Goal: Task Accomplishment & Management: Manage account settings

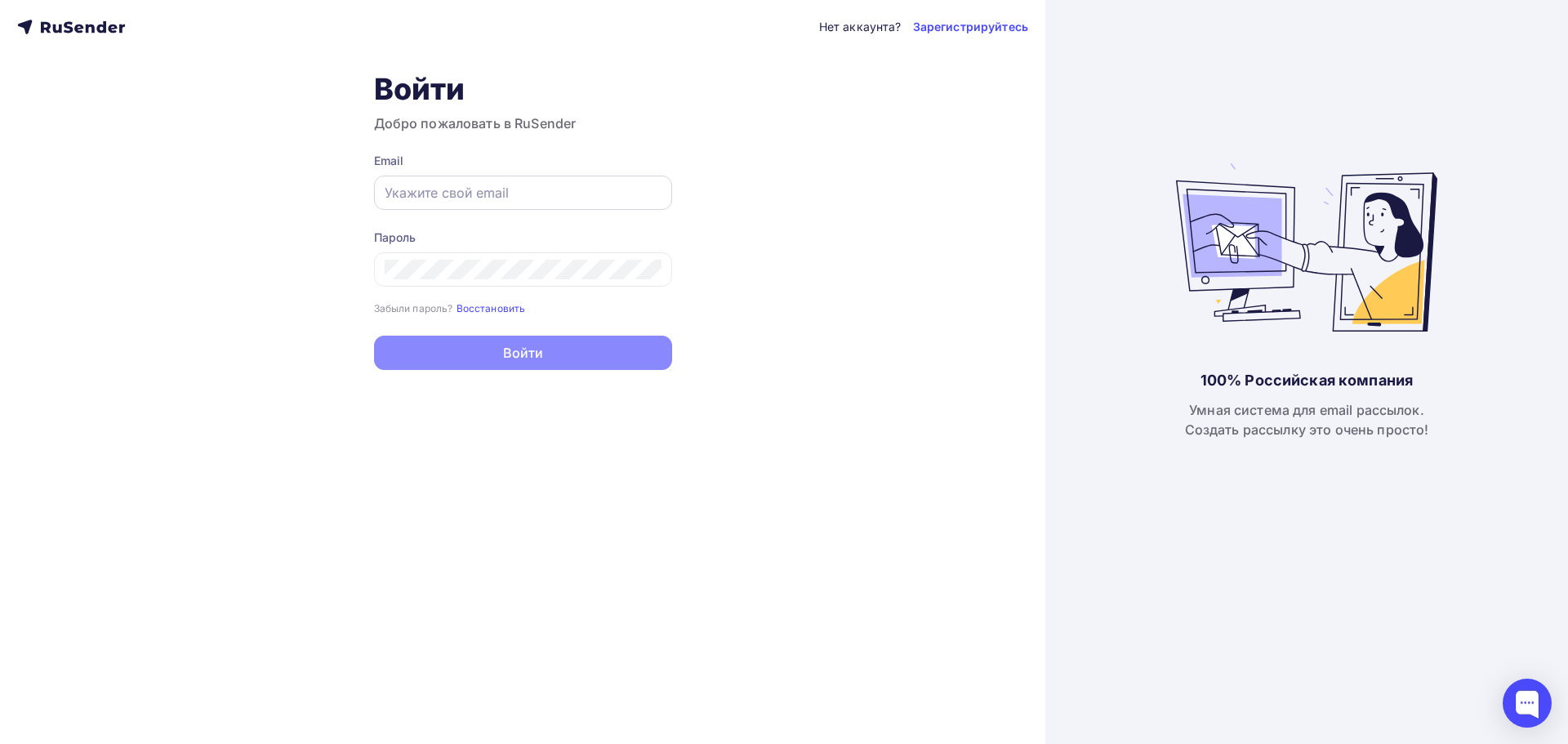
click at [435, 189] on input "text" at bounding box center [523, 193] width 277 height 20
click at [432, 194] on input "text" at bounding box center [523, 193] width 277 height 20
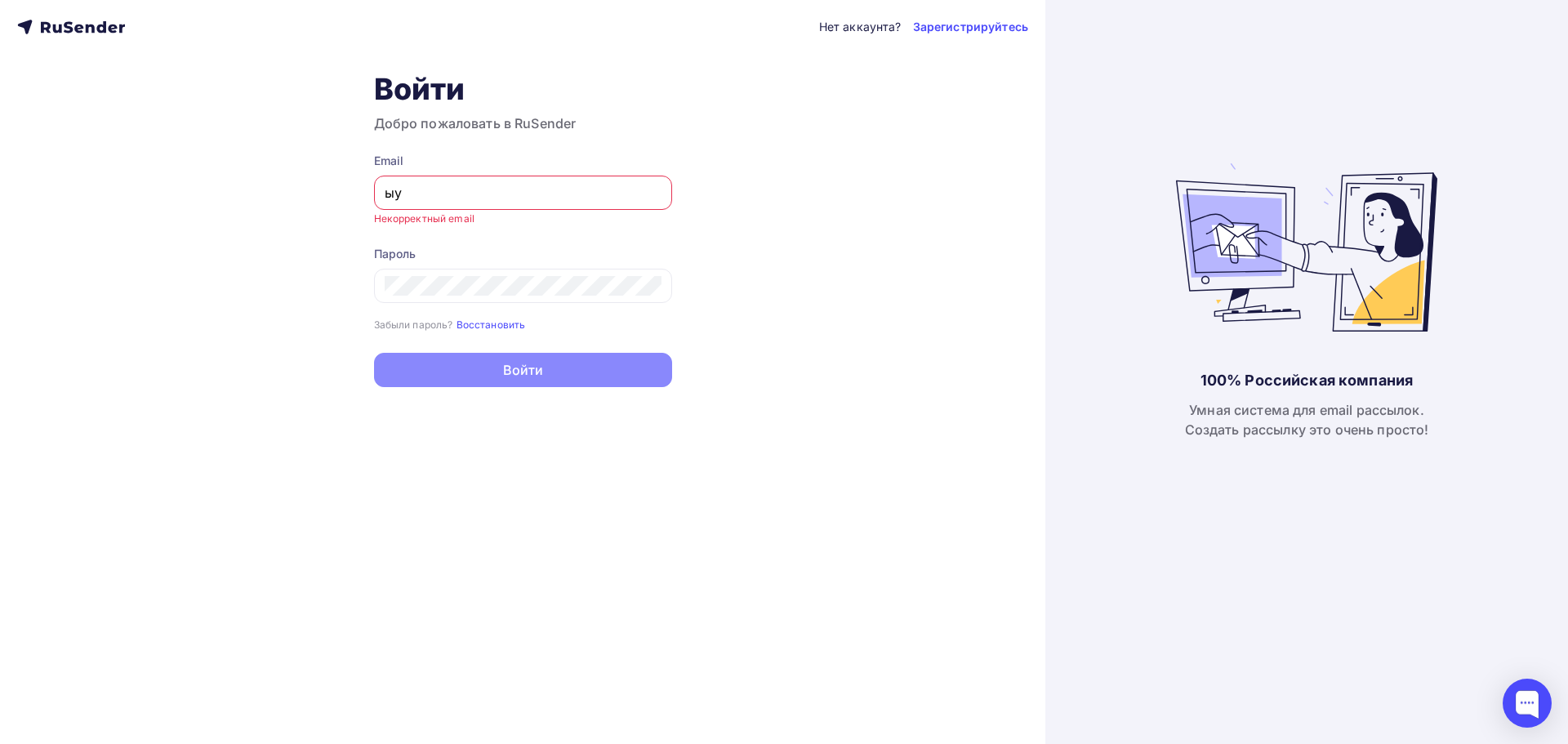
type input "ы"
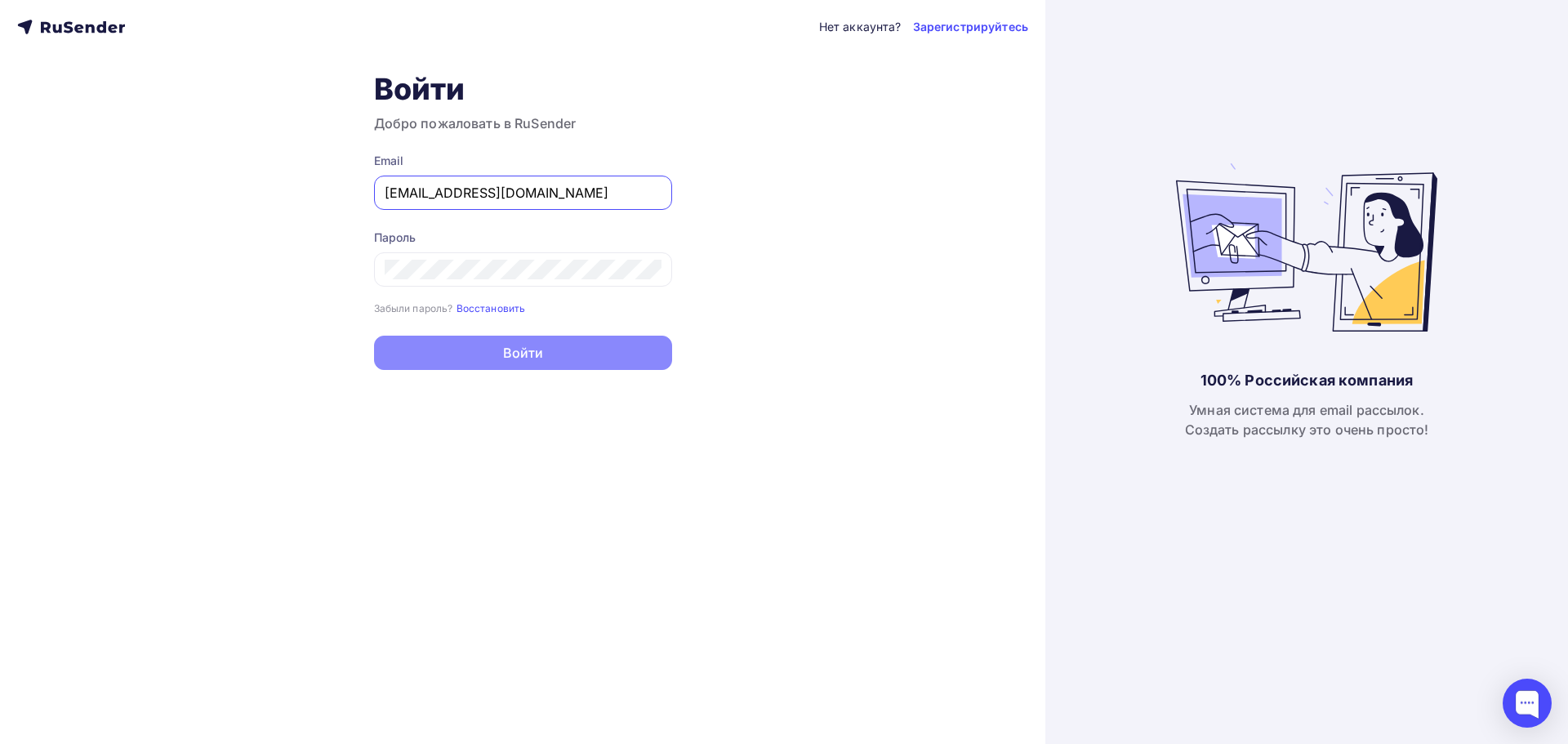
type input "[EMAIL_ADDRESS][DOMAIN_NAME]"
click at [374, 337] on button "Войти" at bounding box center [523, 354] width 298 height 35
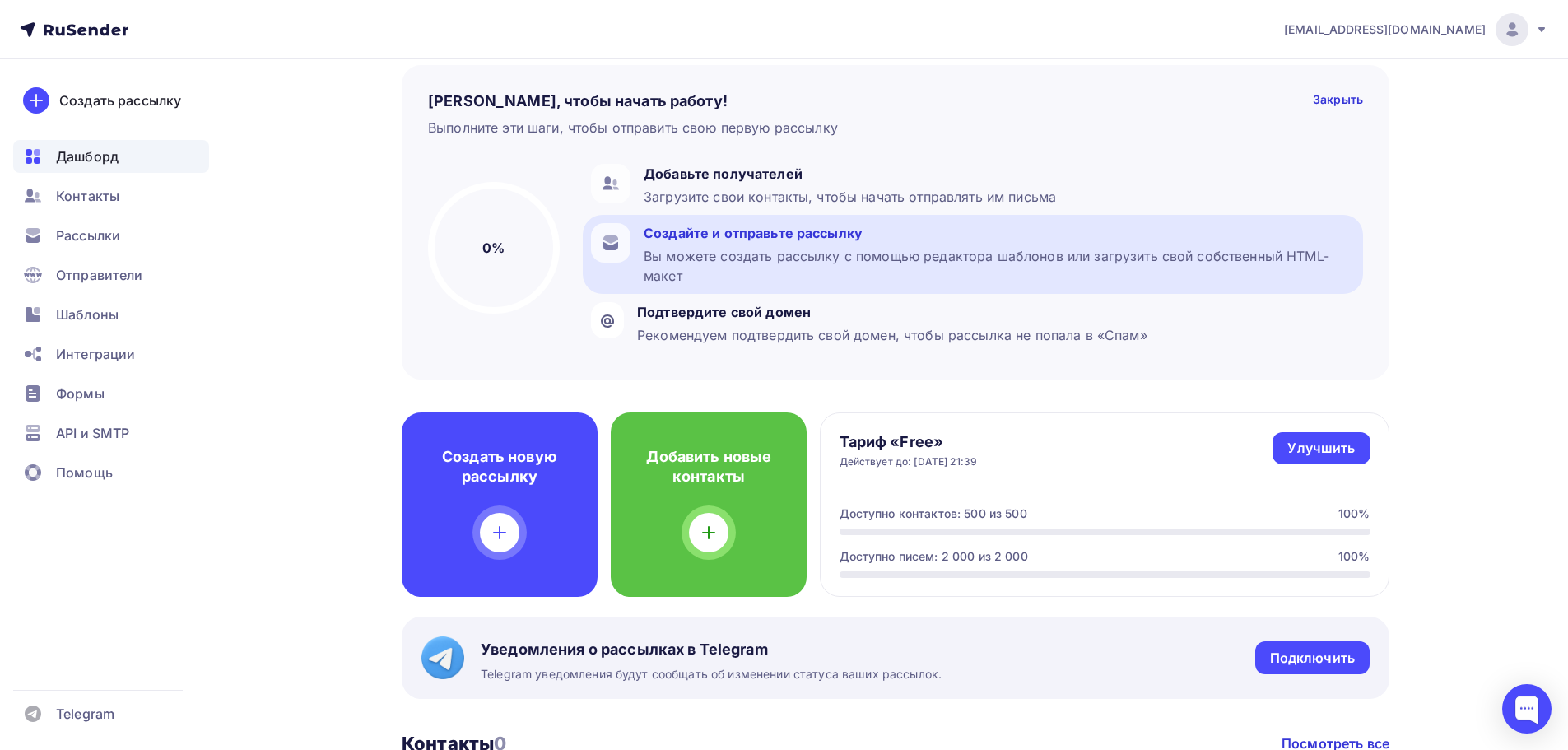
scroll to position [79, 0]
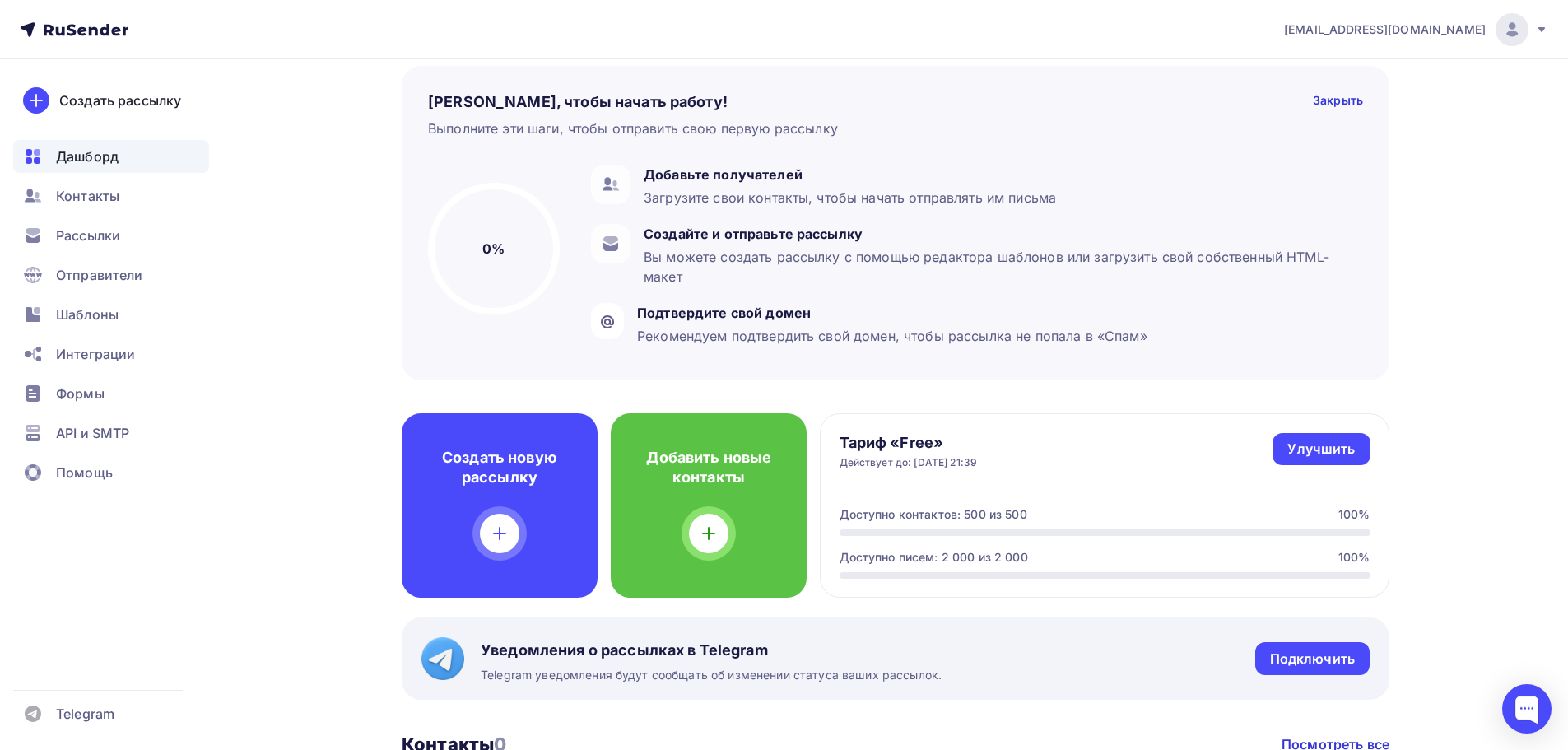
click at [1518, 36] on img at bounding box center [1512, 30] width 20 height 20
click at [1336, 76] on span "Аккаунт" at bounding box center [1328, 72] width 54 height 20
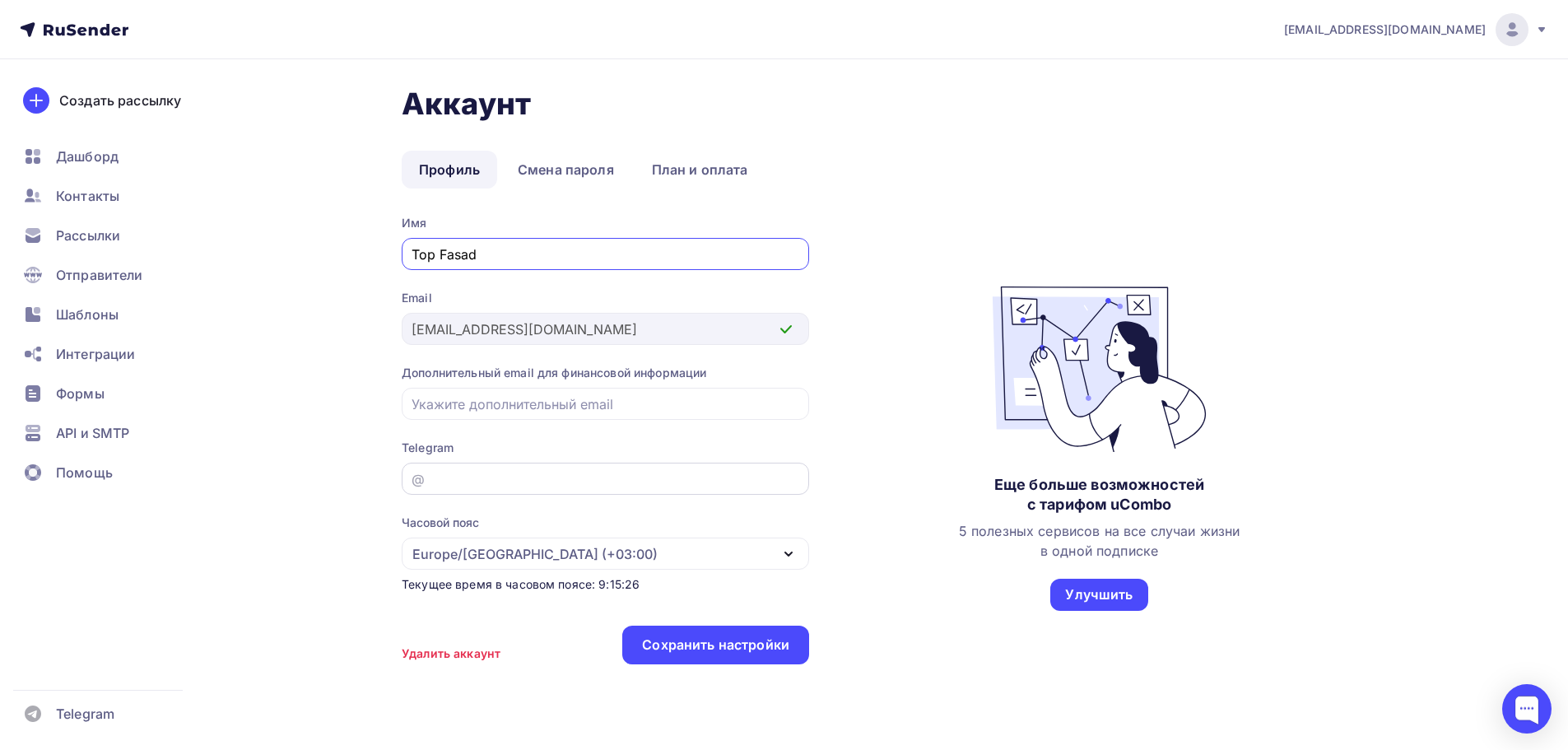
type input "Top Fasad"
click at [468, 480] on input "email" at bounding box center [606, 479] width 388 height 20
click at [1472, 503] on div "msk@top-fasad.ru Аккаунт Тарифы Выйти Создать рассылку Дашборд Контакты Рассылк…" at bounding box center [784, 396] width 1568 height 794
click at [438, 465] on div "@" at bounding box center [606, 479] width 408 height 32
drag, startPoint x: 441, startPoint y: 482, endPoint x: 248, endPoint y: 468, distance: 193.5
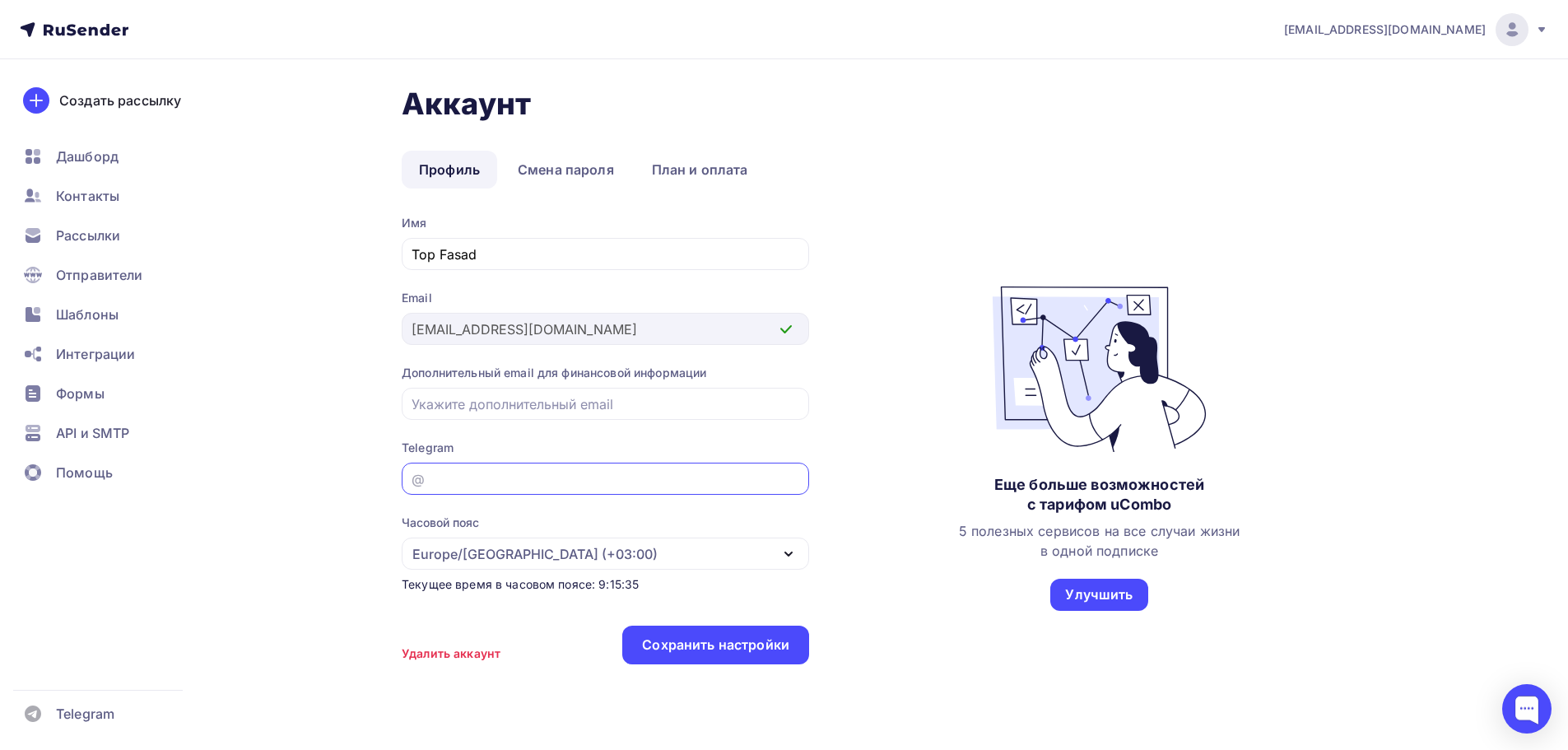
click at [248, 468] on div "Аккаунт Профиль Смена пароля План и оплата Профиль Смена пароля План и оплата И…" at bounding box center [784, 426] width 1349 height 734
paste input "https://t.me/top_fasad"
drag, startPoint x: 505, startPoint y: 480, endPoint x: 410, endPoint y: 480, distance: 95.0
click at [410, 480] on div "https://t.me/top_fasad @" at bounding box center [606, 479] width 408 height 32
type input "top_fasad"
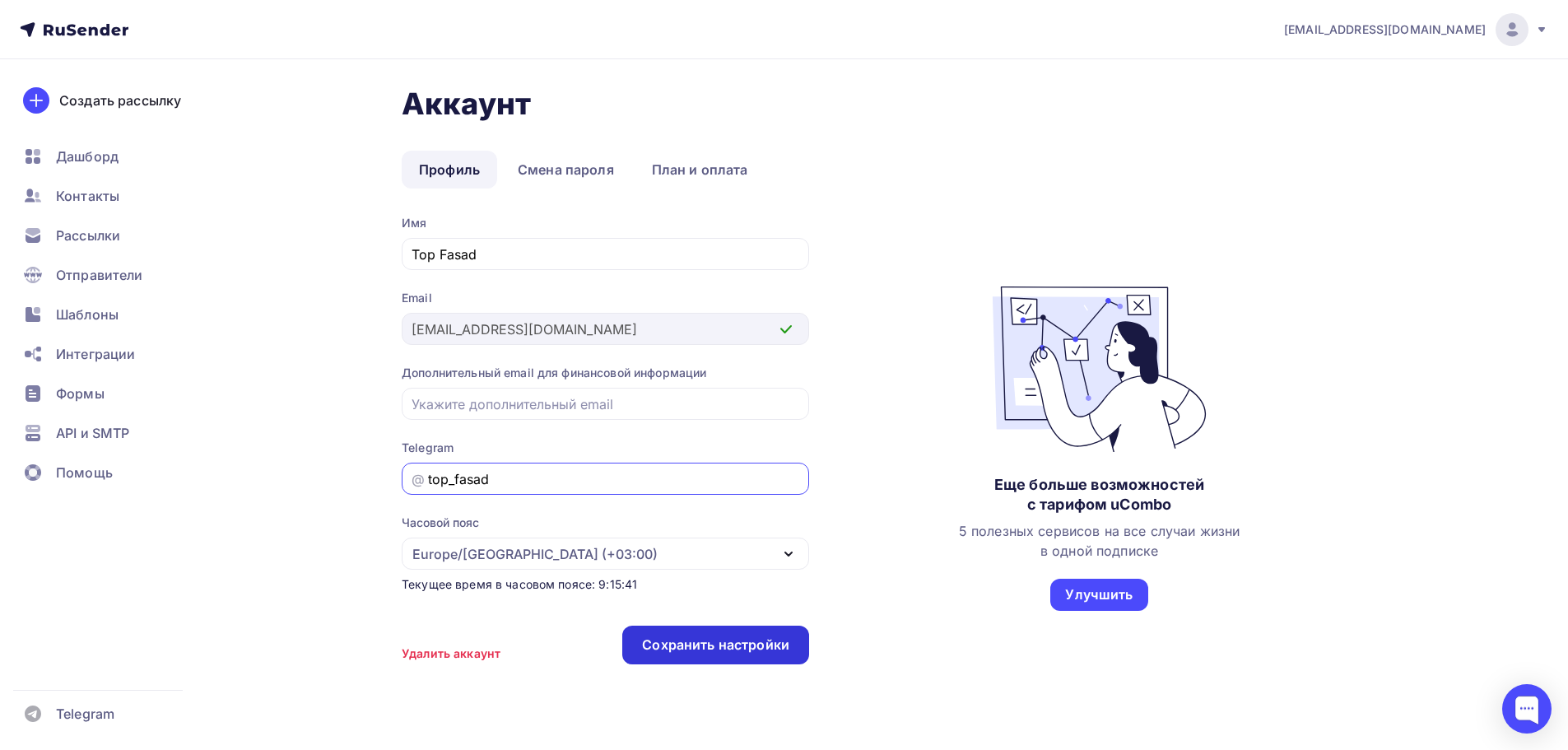
click at [745, 639] on div "Сохранить настройки" at bounding box center [716, 645] width 147 height 19
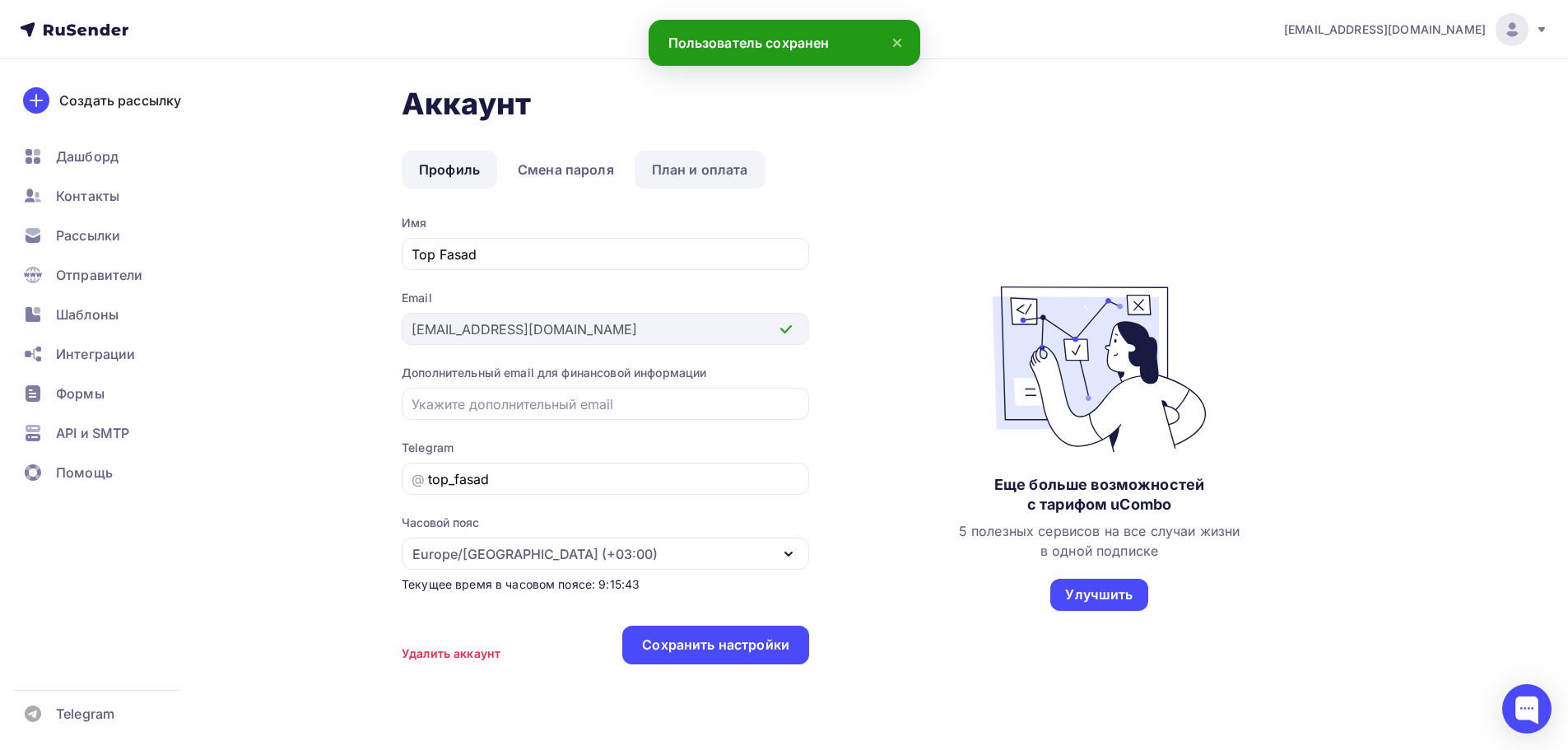
click at [725, 171] on link "План и оплата" at bounding box center [700, 169] width 131 height 38
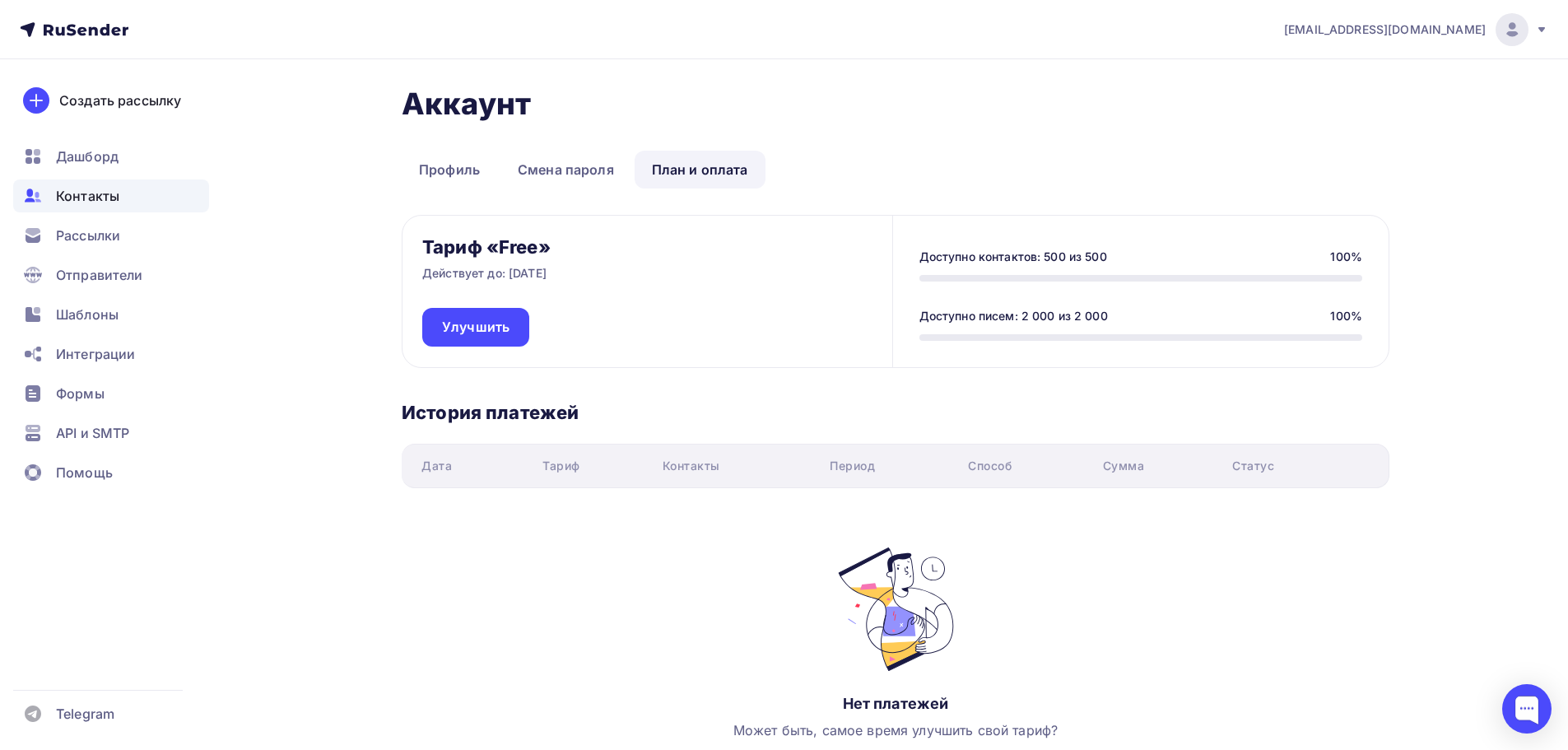
click at [67, 181] on div "Контакты" at bounding box center [111, 196] width 196 height 33
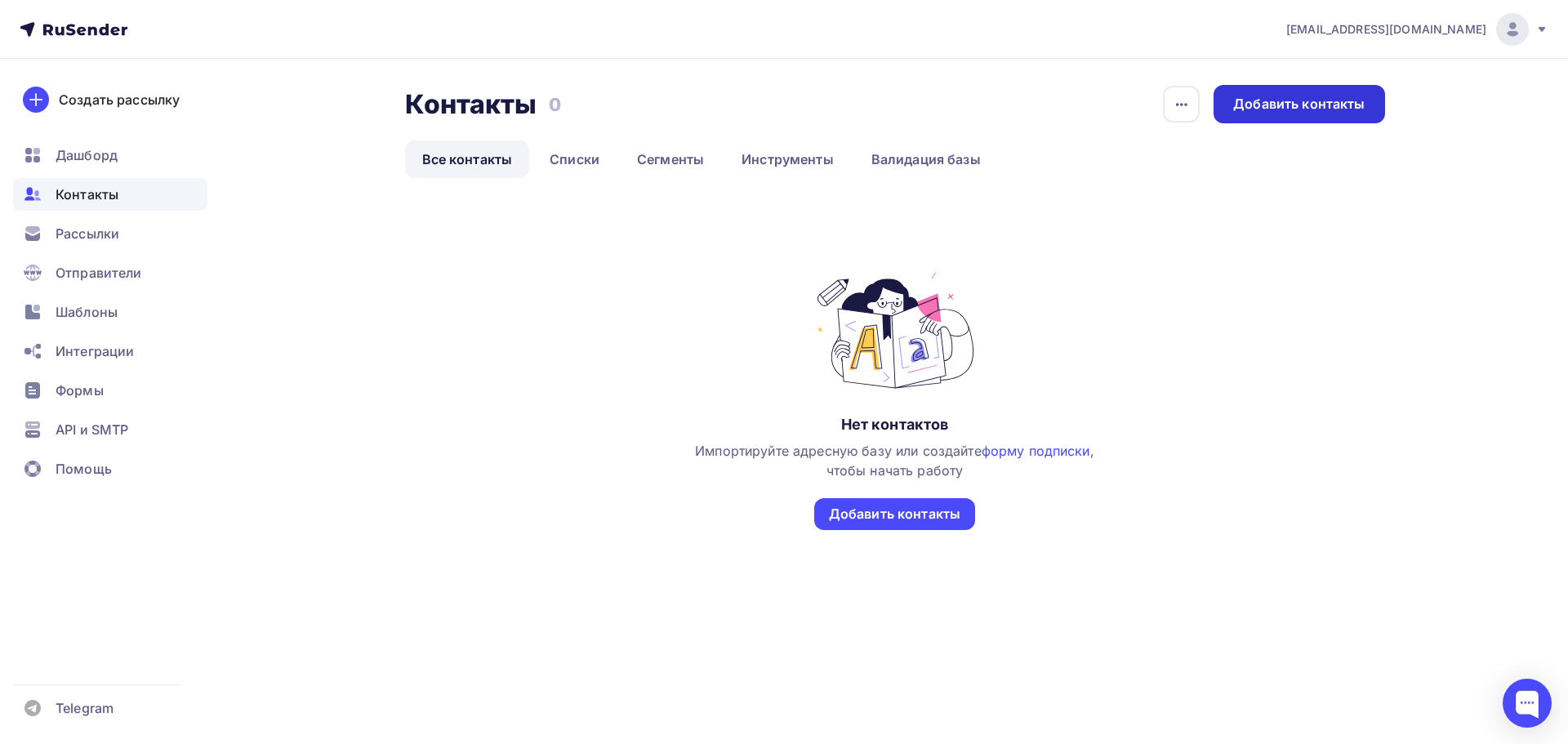
click at [1302, 94] on div "Добавить контакты" at bounding box center [1299, 104] width 171 height 38
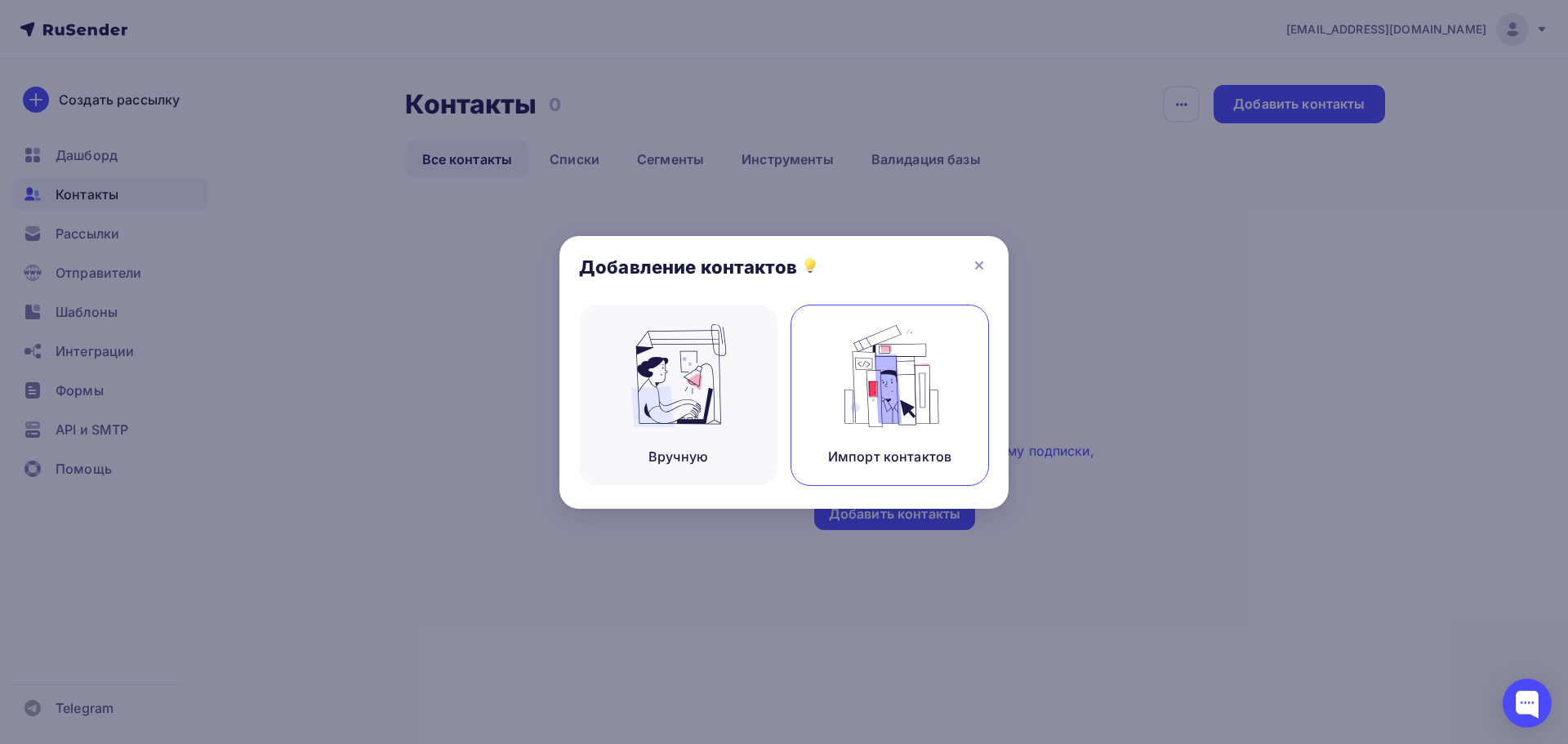
click at [865, 418] on img at bounding box center [890, 375] width 109 height 103
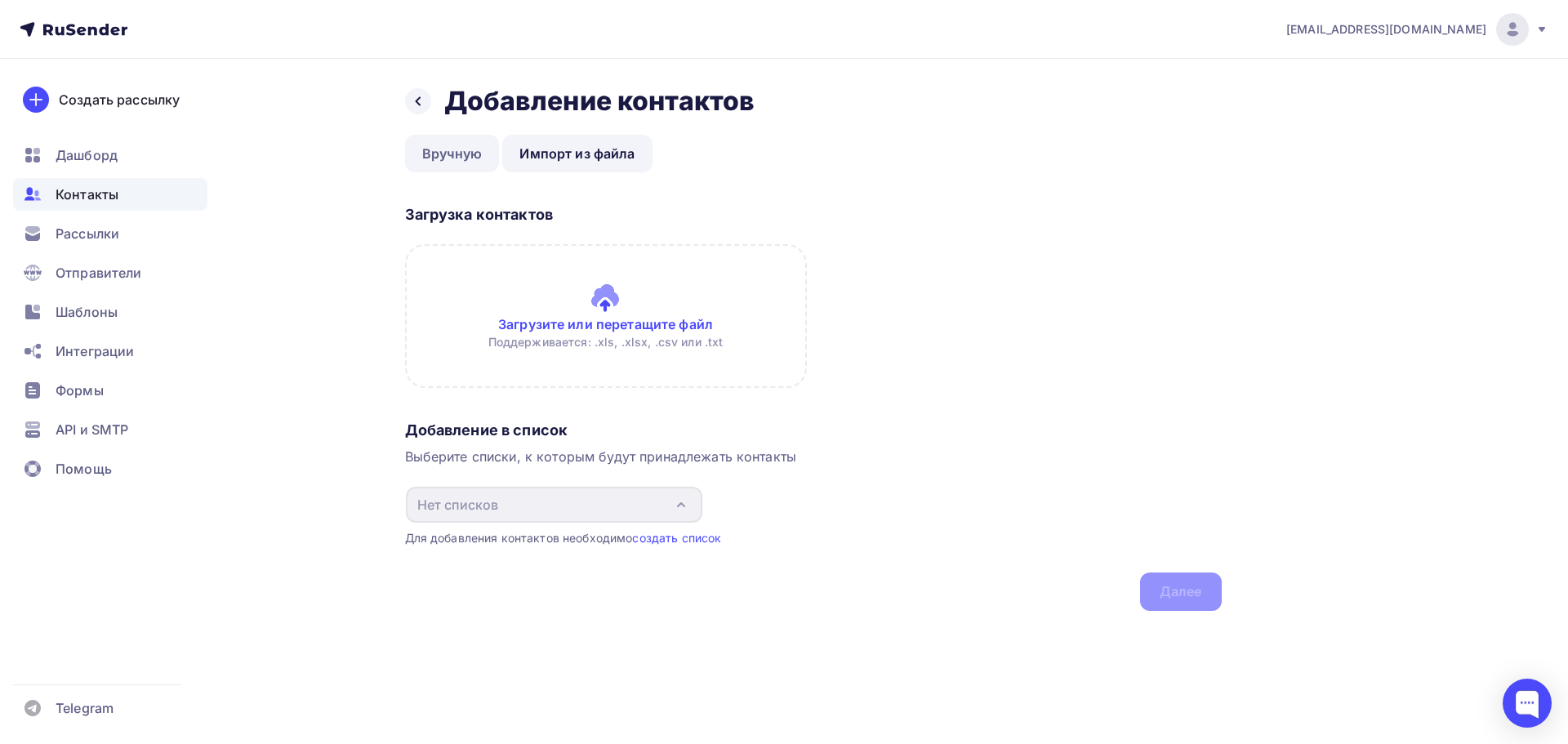
click at [450, 154] on link "Вручную" at bounding box center [452, 153] width 95 height 37
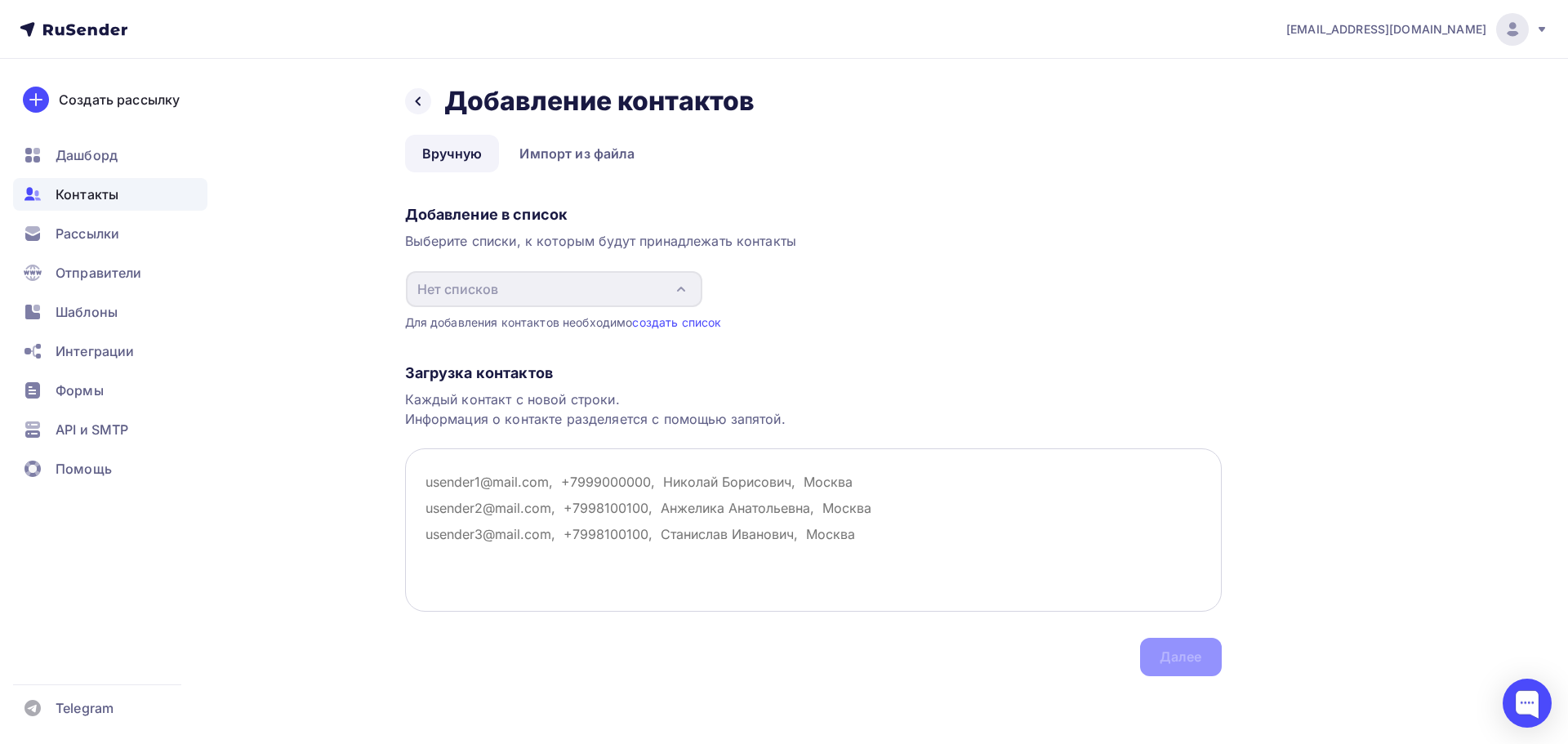
click at [511, 503] on textarea at bounding box center [814, 530] width 817 height 163
click at [479, 471] on textarea at bounding box center [814, 530] width 817 height 163
paste textarea "email kokshe_mebel@mail.ru 610140@gmail.com tauriel7@yandex.ru olistkitchen@gma…"
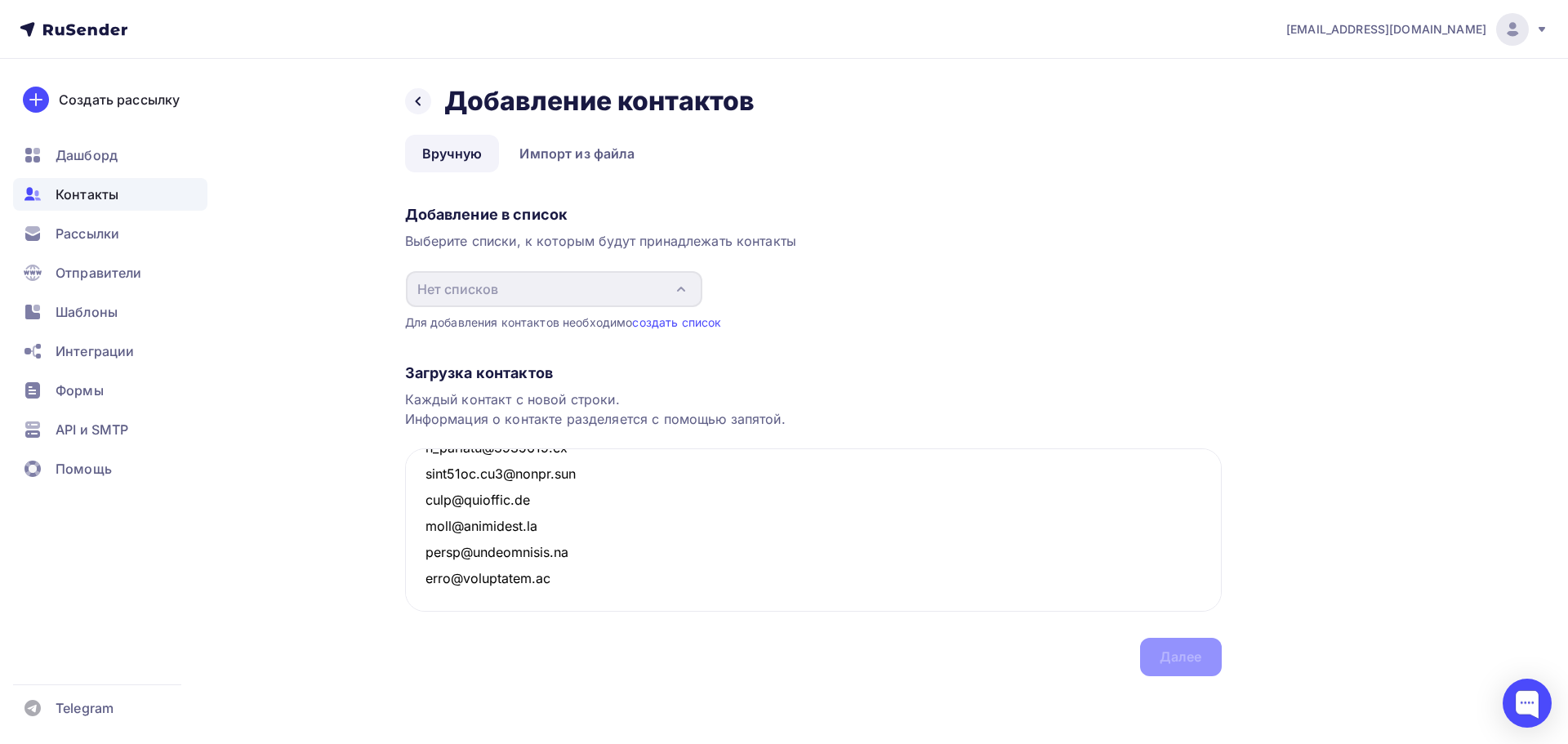
scroll to position [654292, 0]
click at [1216, 655] on div "Загрузка контактов Каждый контакт с новой строки. Информация о контакте разделя…" at bounding box center [814, 504] width 817 height 346
click at [1175, 662] on div "Загрузка контактов Каждый контакт с новой строки. Информация о контакте разделя…" at bounding box center [814, 504] width 817 height 346
click at [621, 563] on textarea at bounding box center [814, 530] width 817 height 163
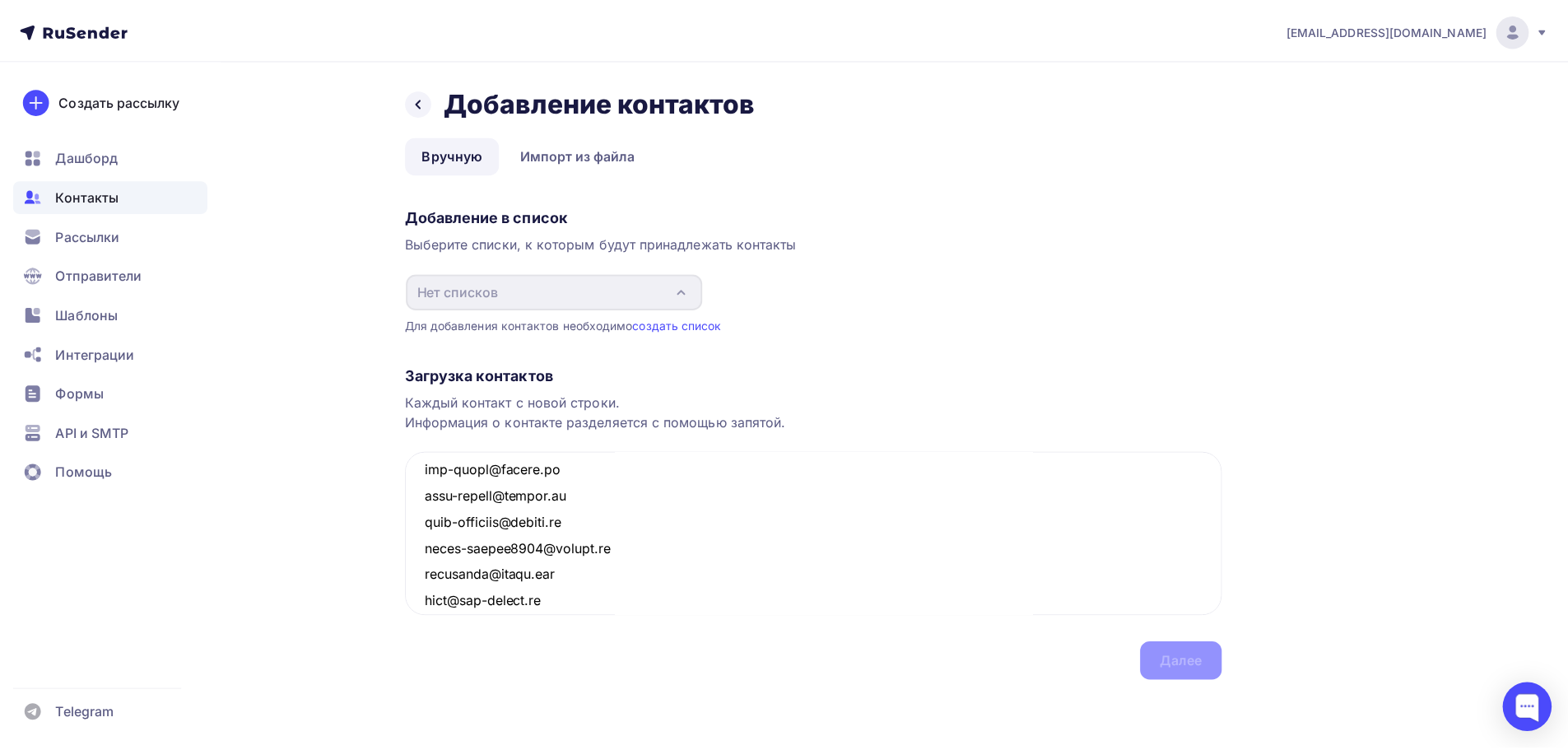
scroll to position [0, 0]
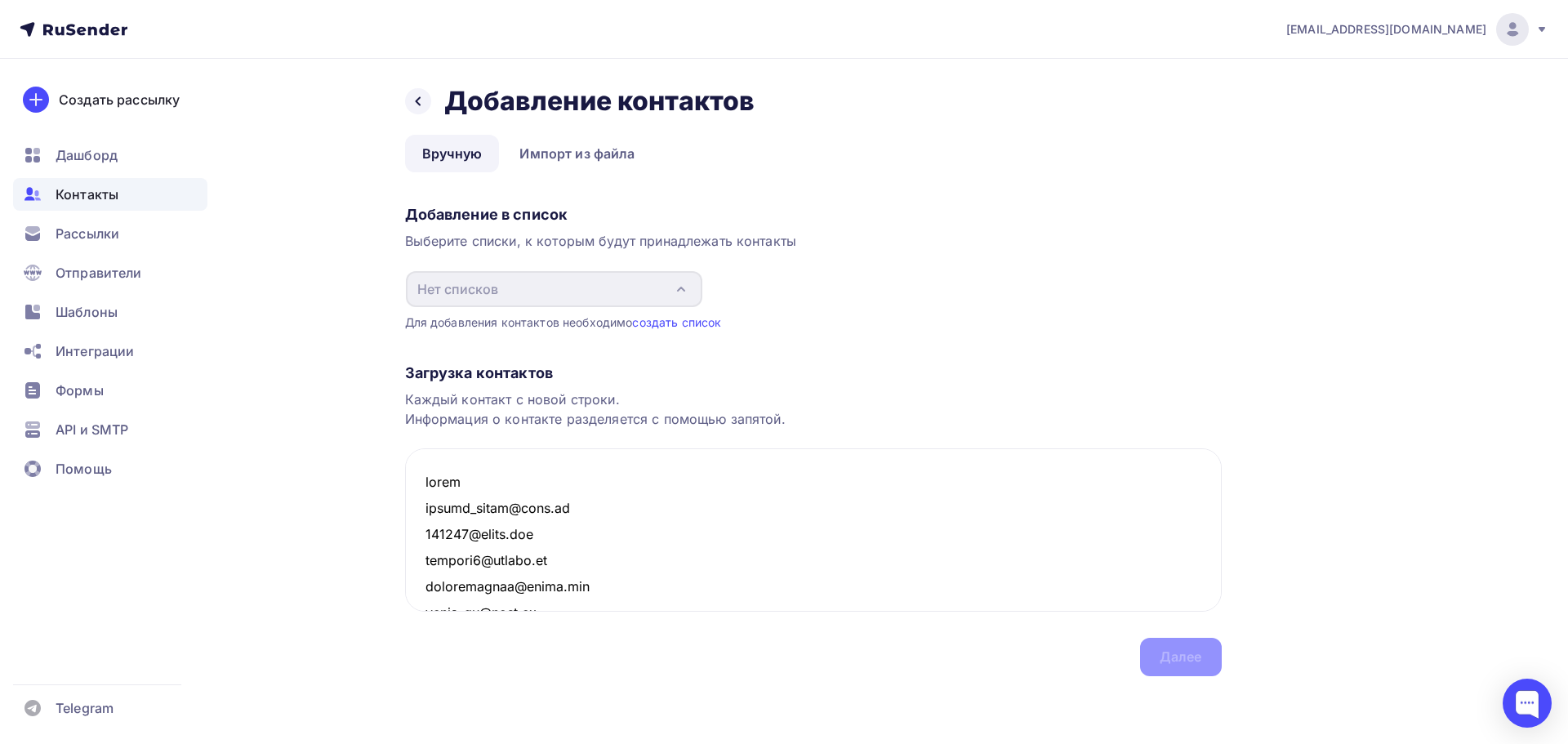
drag, startPoint x: 475, startPoint y: 475, endPoint x: 326, endPoint y: 471, distance: 149.1
click at [326, 471] on div "Назад Добавление контактов Добавление контактов Вручную Импорт из файла Вручную…" at bounding box center [785, 400] width 1339 height 682
type textarea "kokshe_mebel@mail.ru 610140@gmail.com tauriel7@yandex.ru olistkitchen@gmail.com…"
click at [1186, 655] on div "Загрузка контактов Каждый контакт с новой строки. Информация о контакте разделя…" at bounding box center [814, 504] width 817 height 346
click at [574, 154] on link "Импорт из файла" at bounding box center [576, 153] width 149 height 37
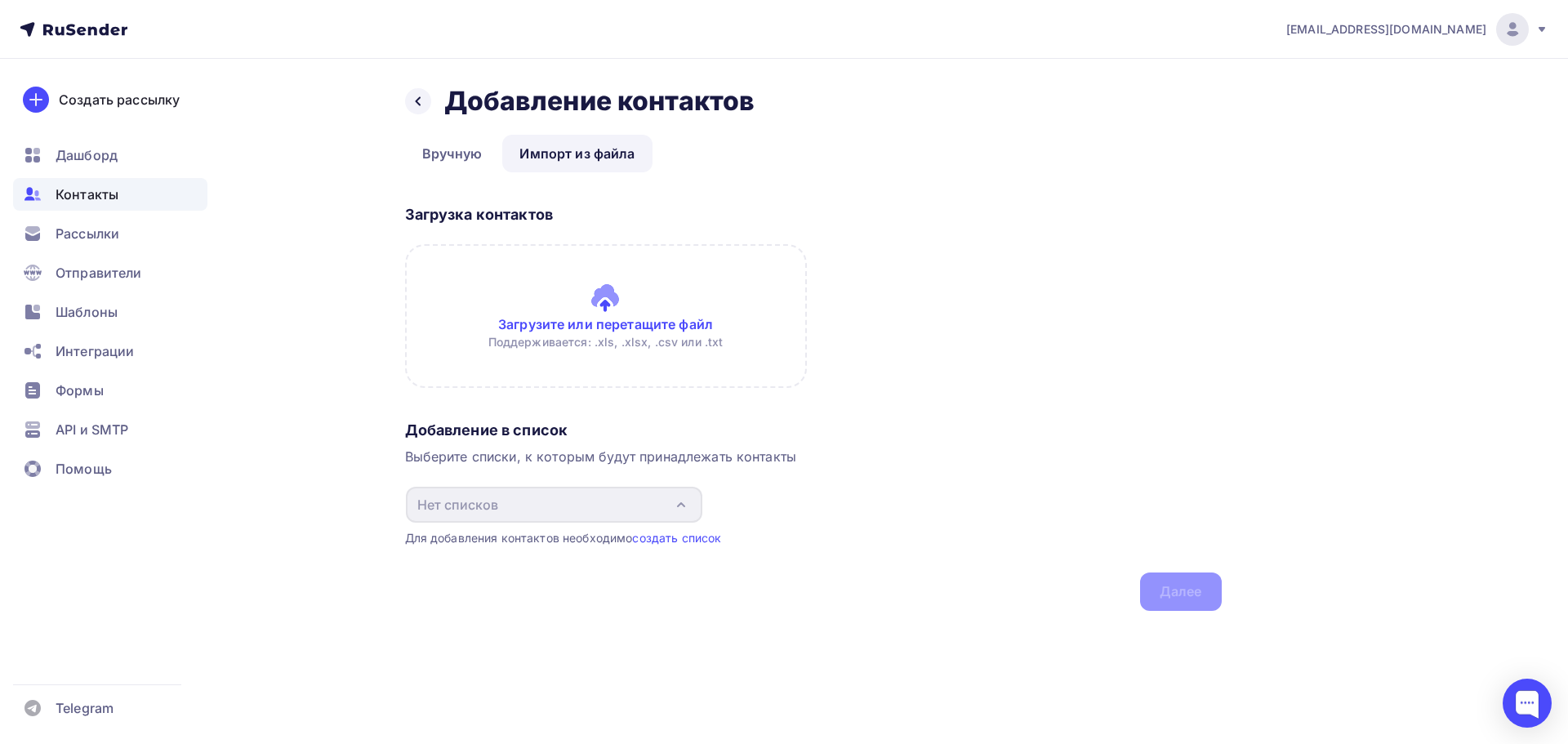
click at [596, 322] on input "file" at bounding box center [606, 316] width 402 height 144
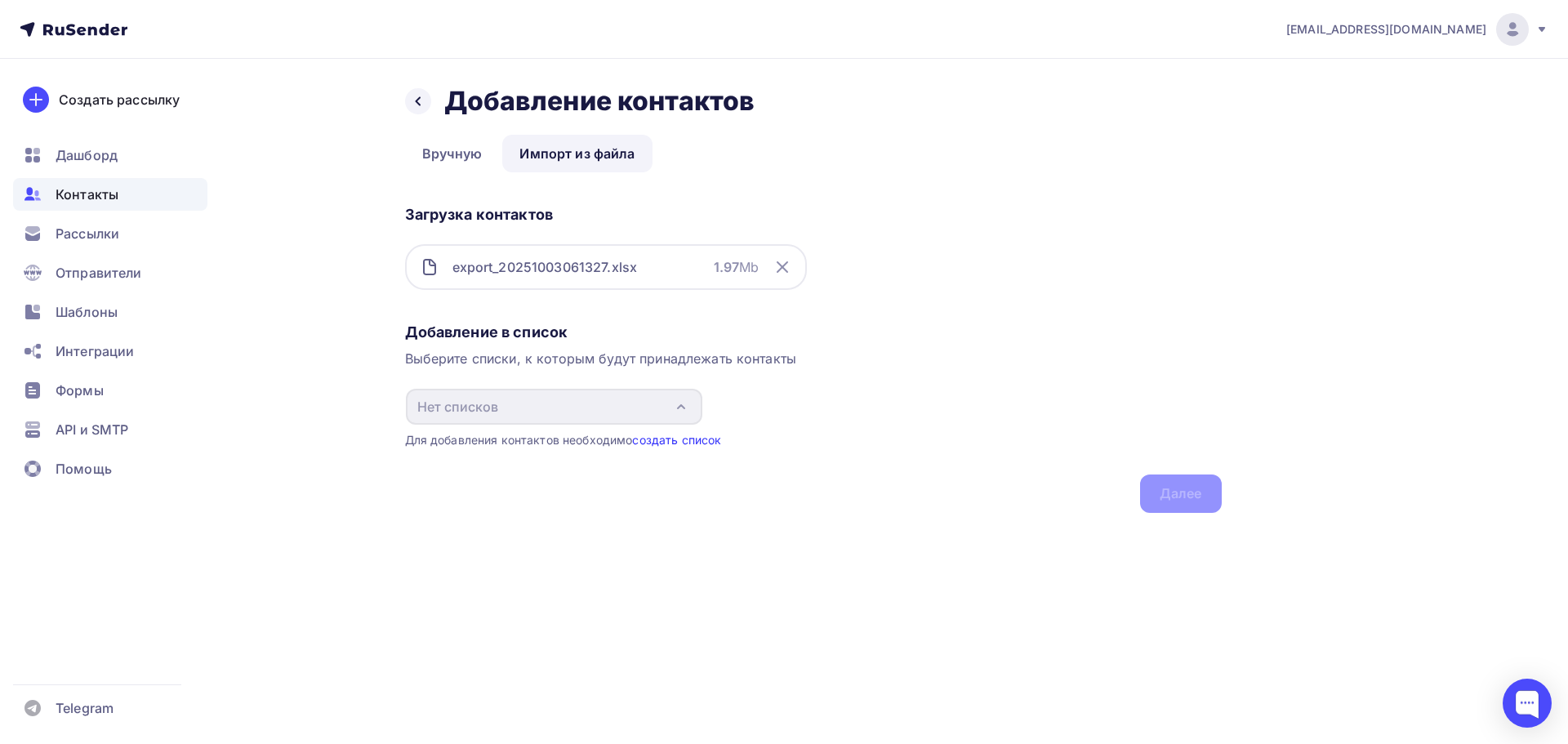
click at [679, 437] on link "создать список" at bounding box center [676, 440] width 89 height 14
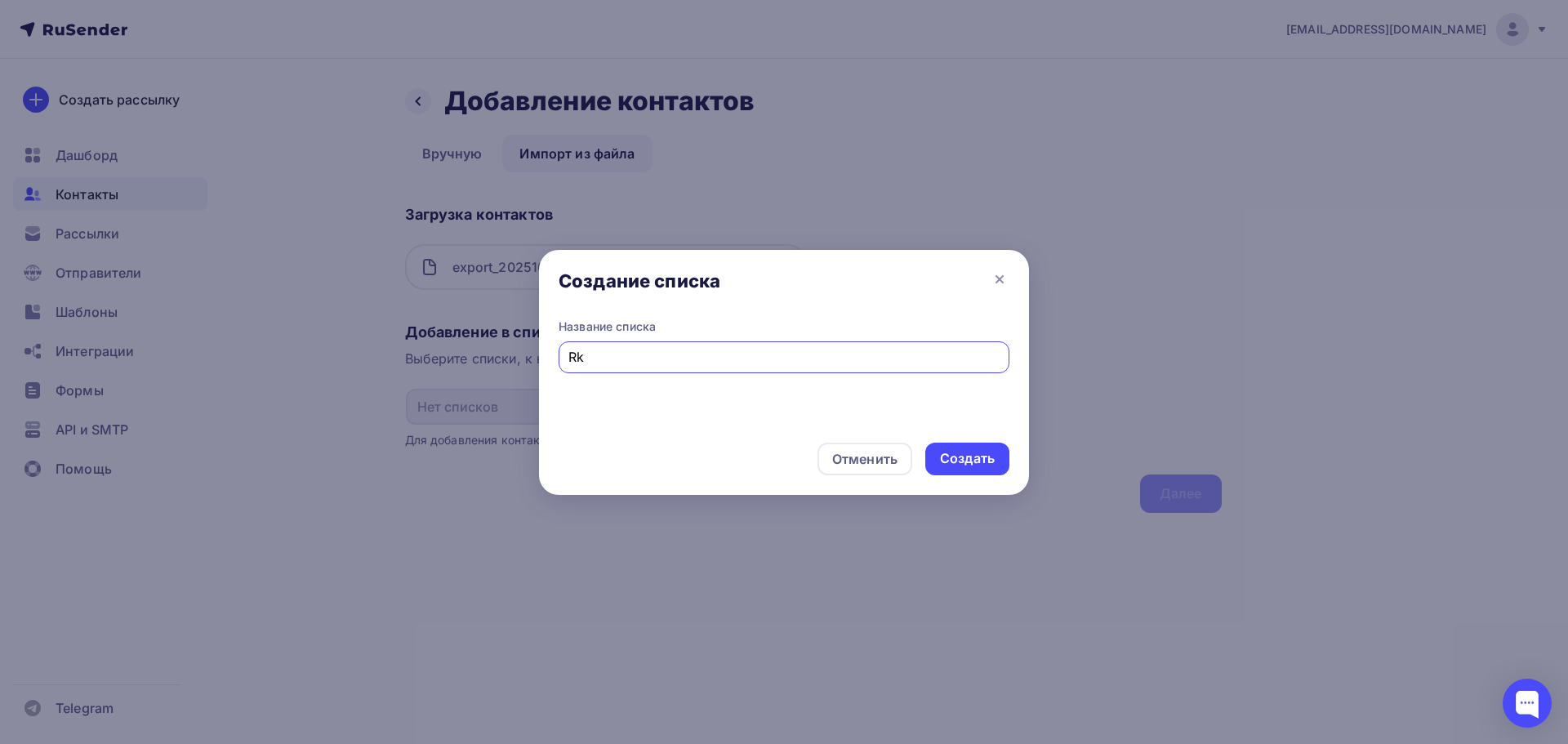
type input "R"
type input "Клиенты Топ Фасад"
click at [989, 463] on div "Создать" at bounding box center [967, 458] width 55 height 19
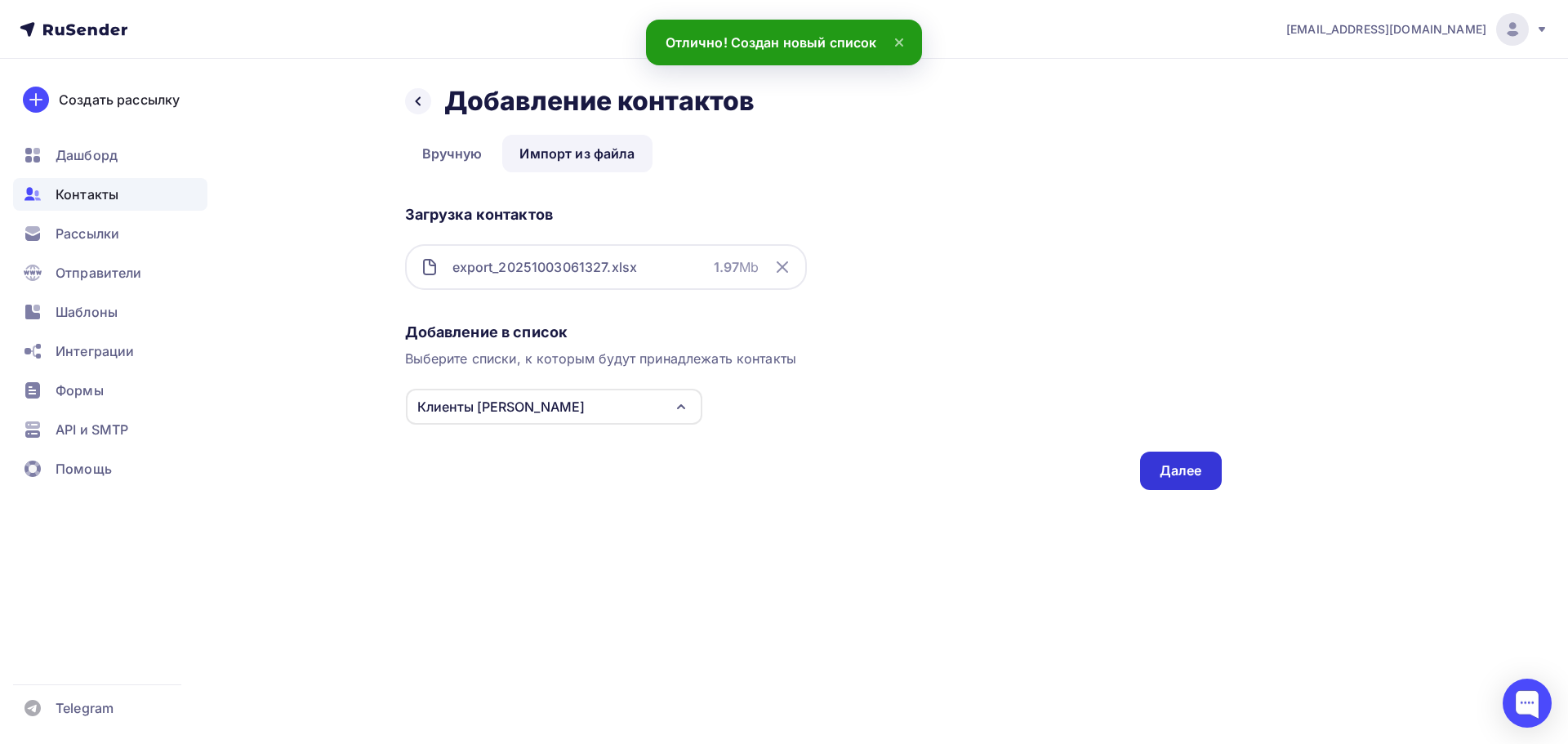
click at [1202, 472] on div "Далее" at bounding box center [1181, 471] width 43 height 19
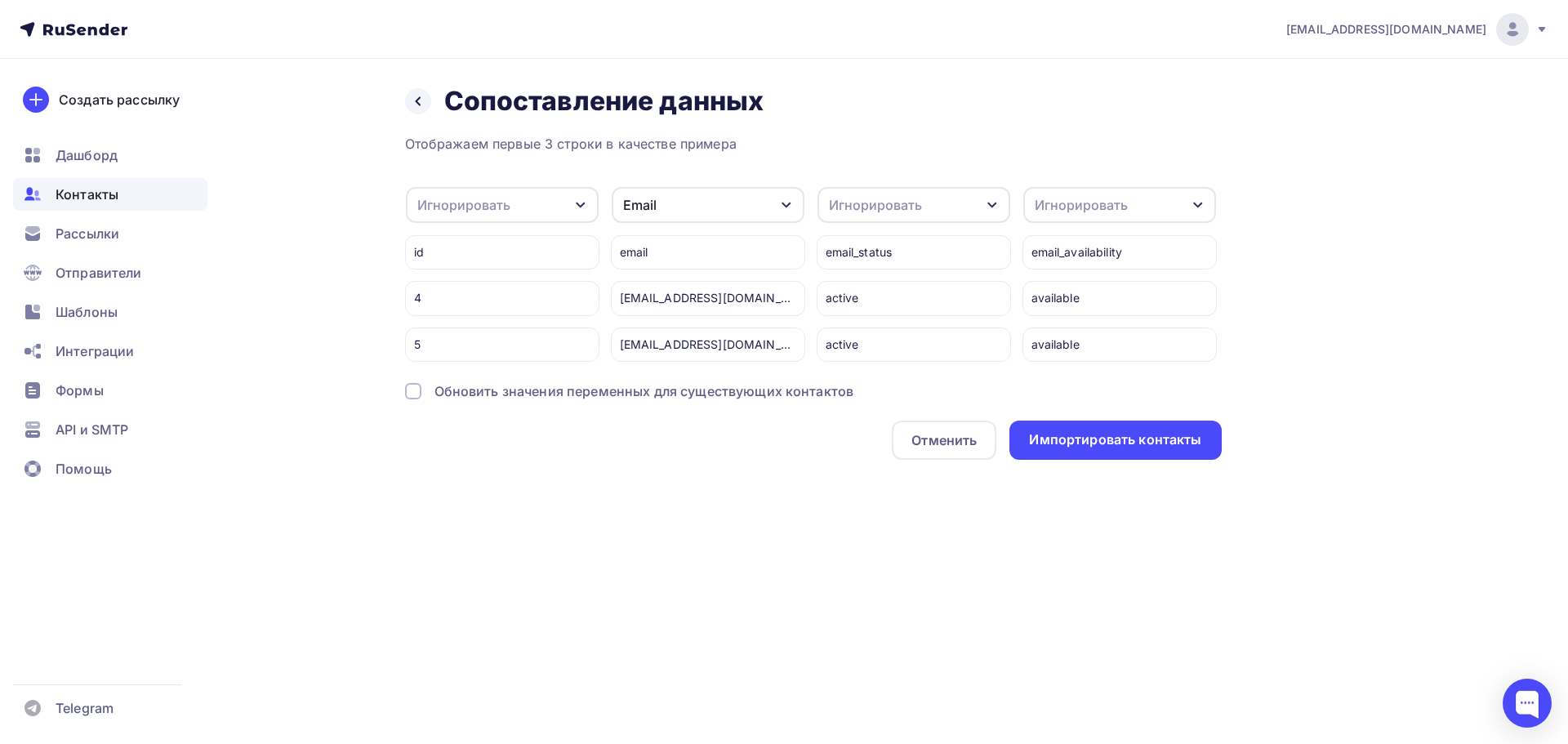
click at [410, 399] on div at bounding box center [413, 391] width 16 height 16
click at [1145, 449] on div "Импортировать контакты" at bounding box center [1115, 440] width 172 height 19
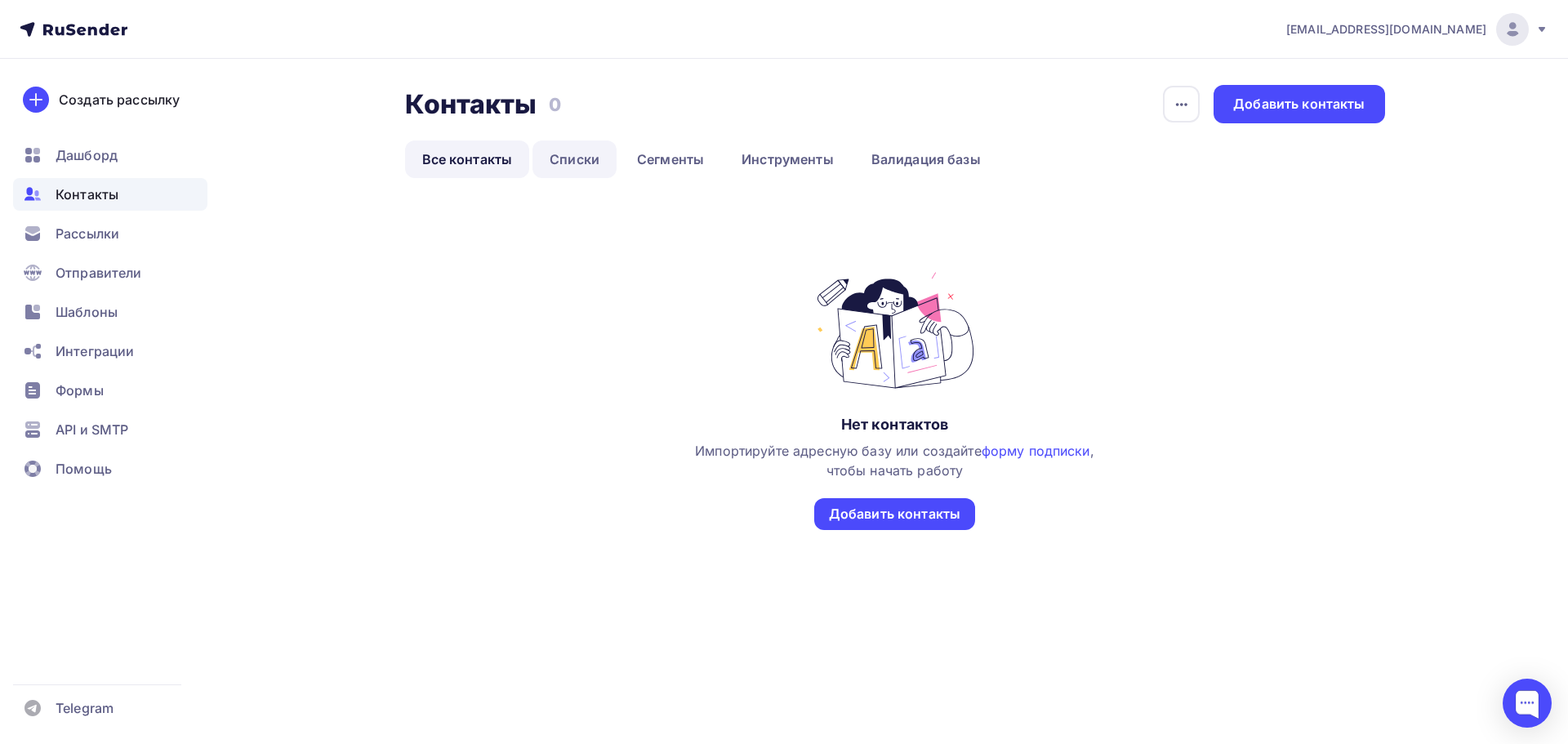
click at [572, 154] on link "Списки" at bounding box center [574, 159] width 84 height 37
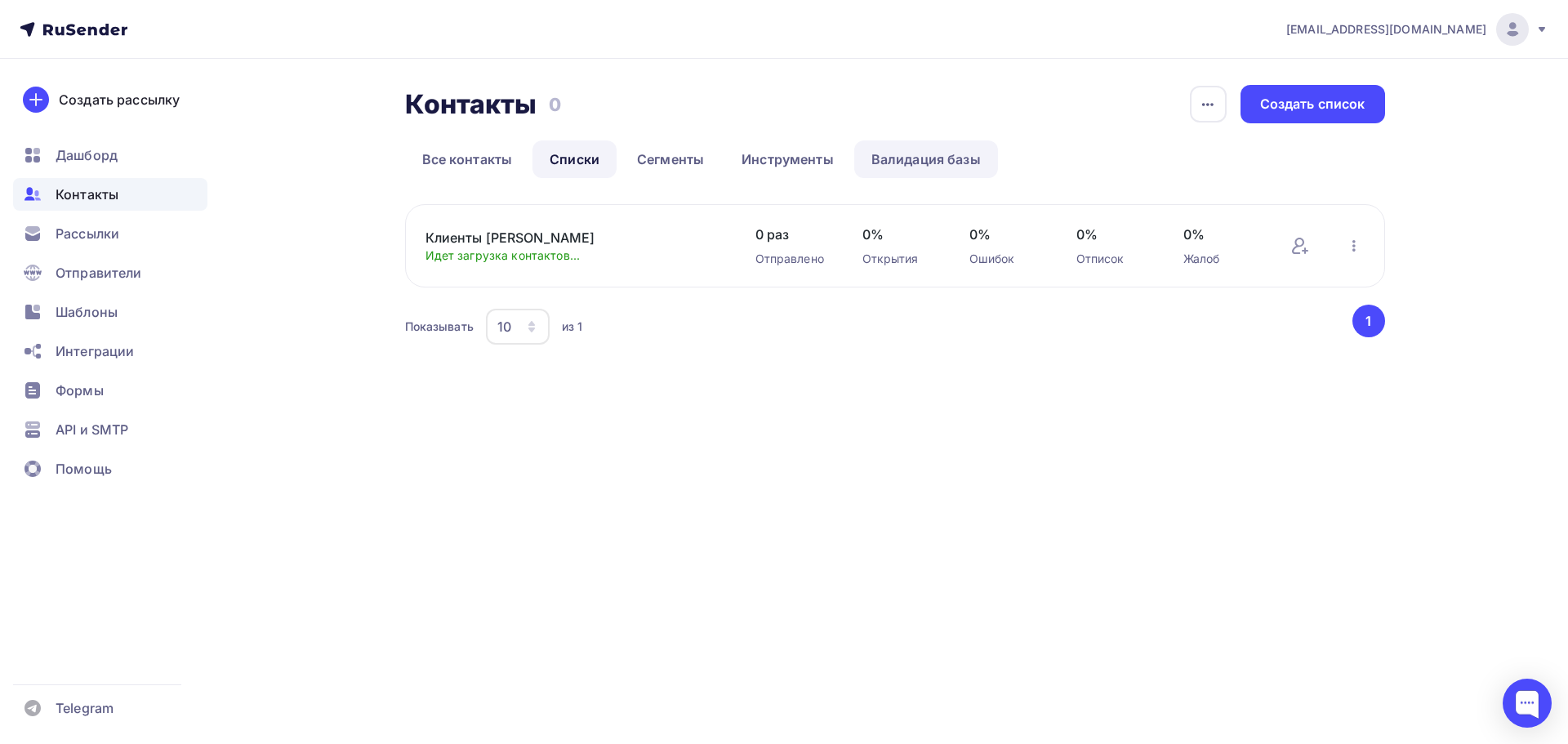
click at [906, 164] on link "Валидация базы" at bounding box center [926, 159] width 144 height 37
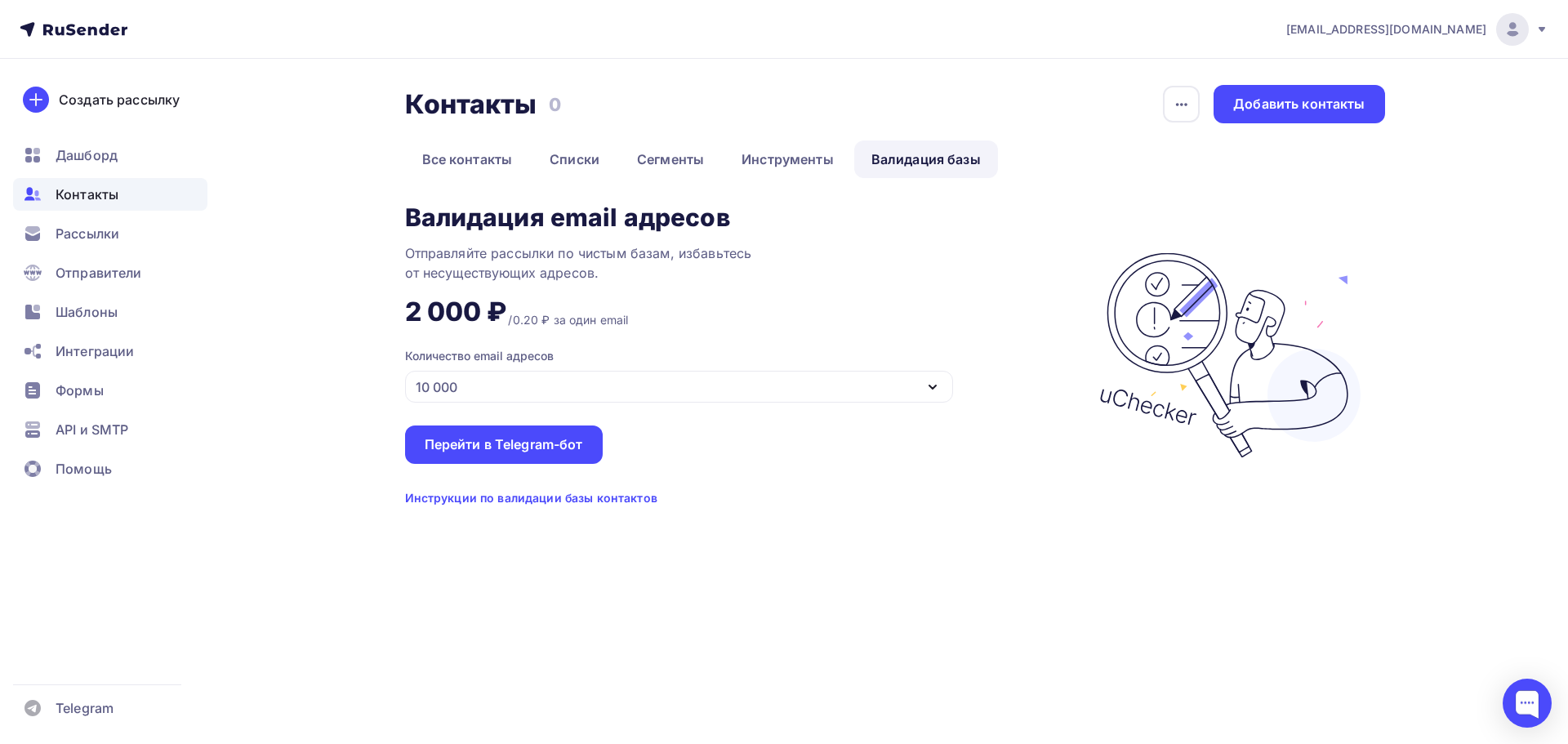
click at [681, 389] on div "10 000" at bounding box center [679, 386] width 548 height 32
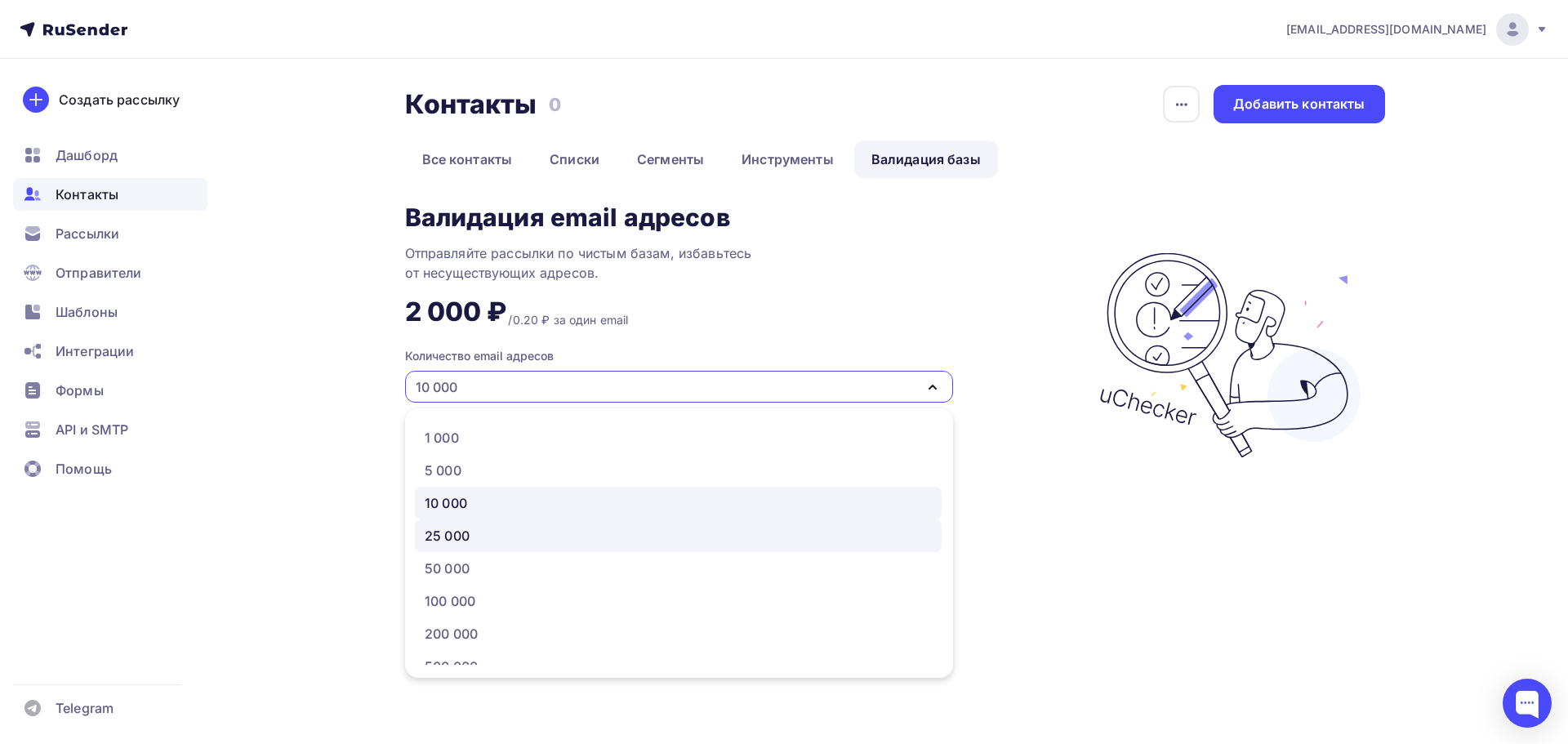
click at [464, 543] on div "25 000" at bounding box center [447, 536] width 45 height 20
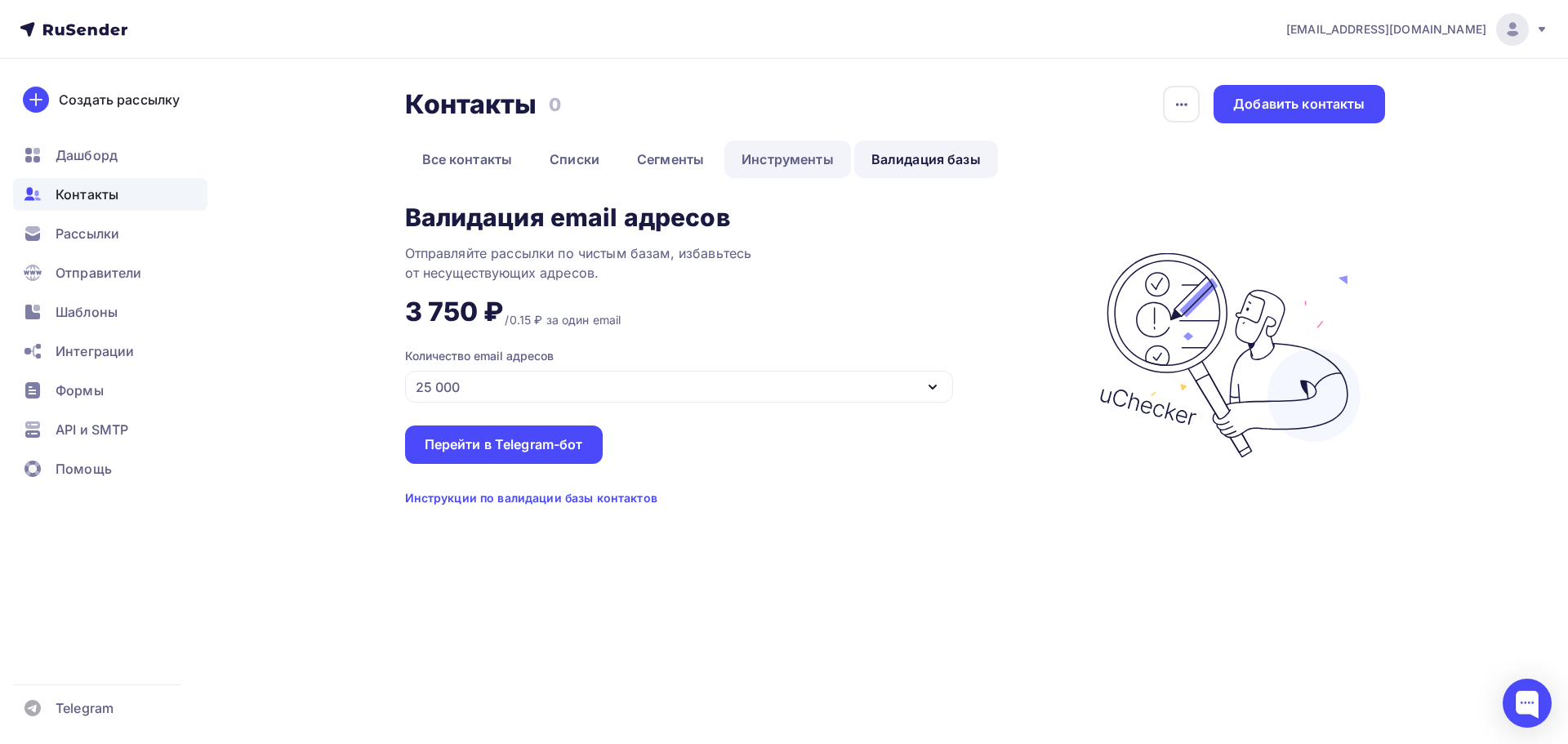
click at [805, 152] on link "Инструменты" at bounding box center [787, 159] width 127 height 37
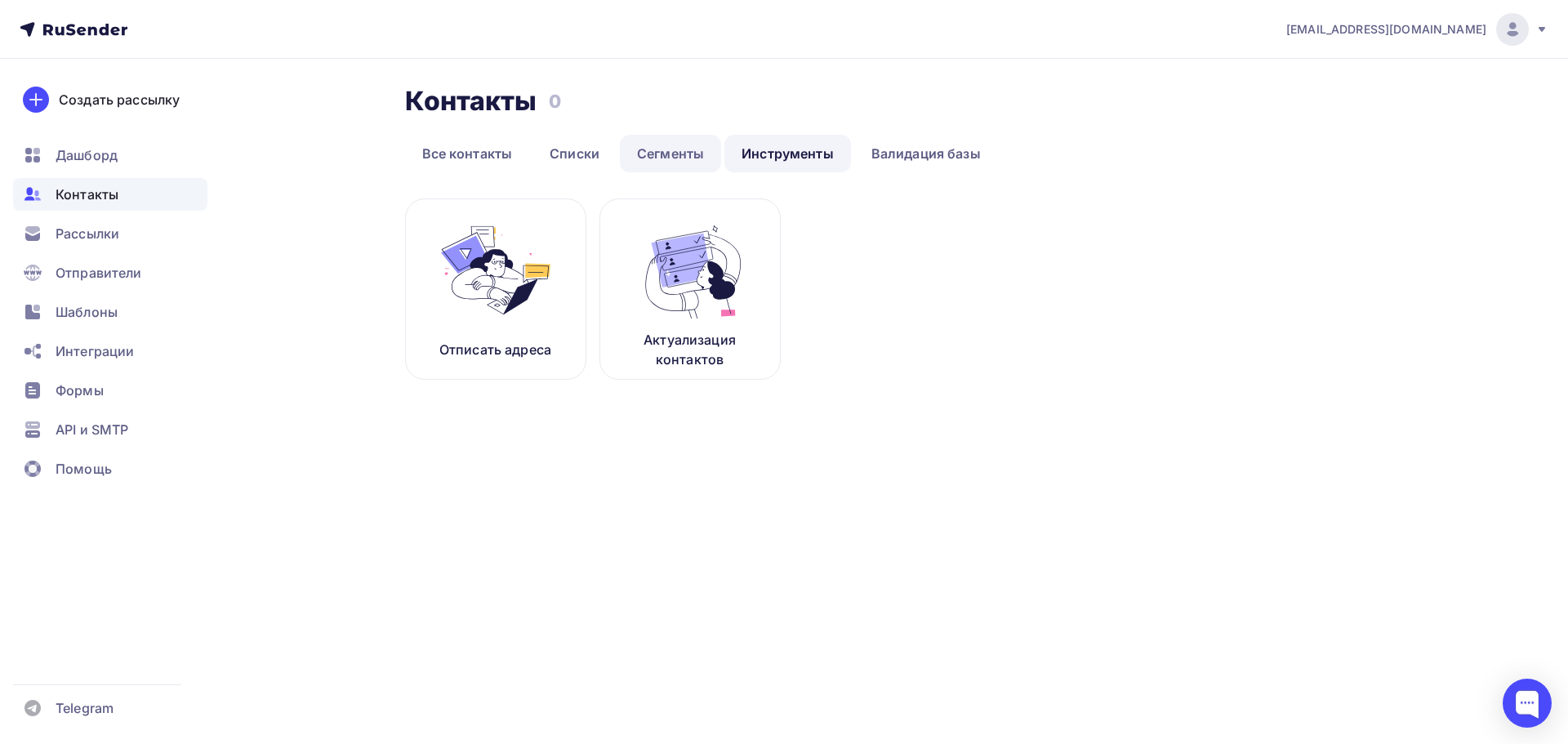
click at [688, 157] on link "Сегменты" at bounding box center [670, 153] width 102 height 37
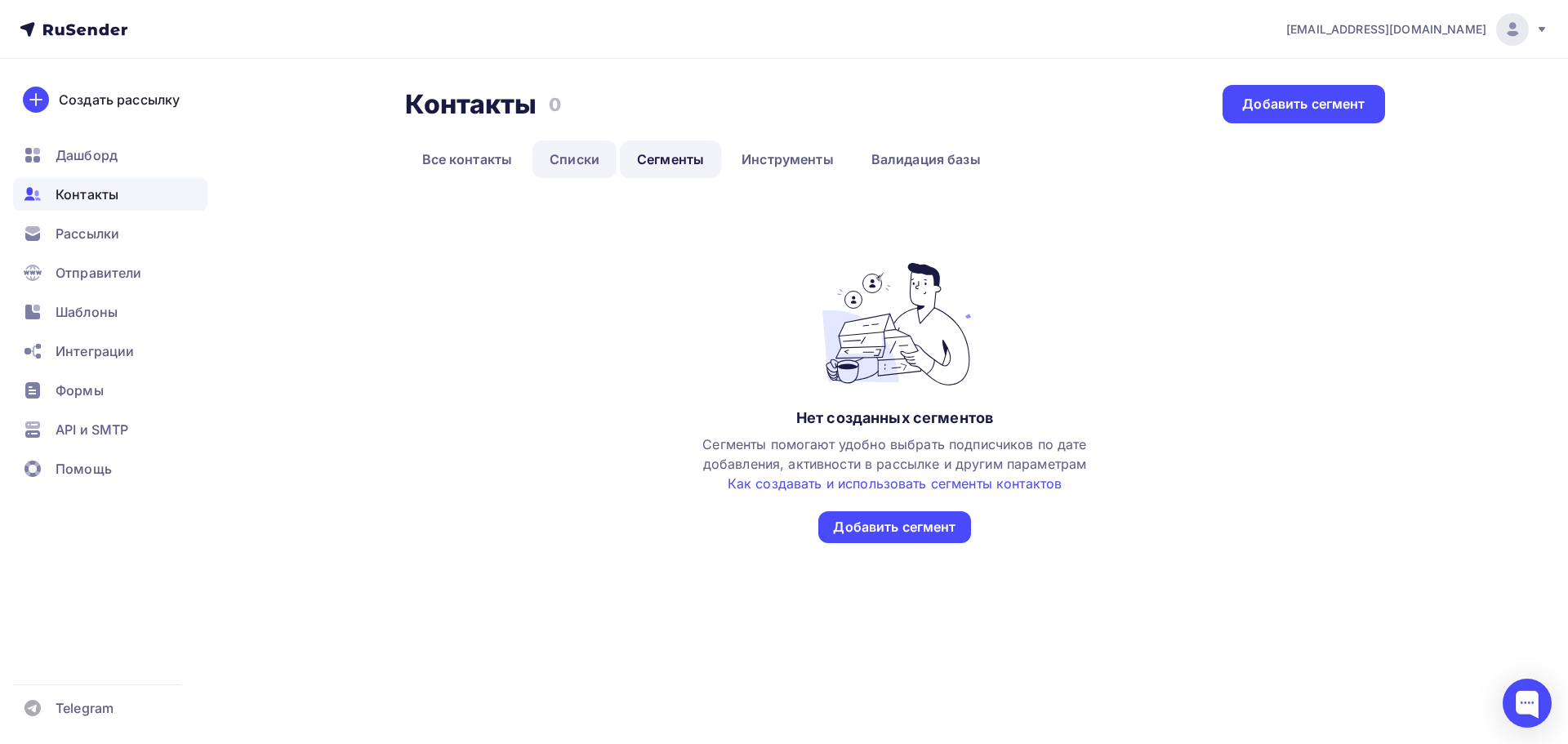
click at [576, 160] on link "Списки" at bounding box center [574, 159] width 84 height 37
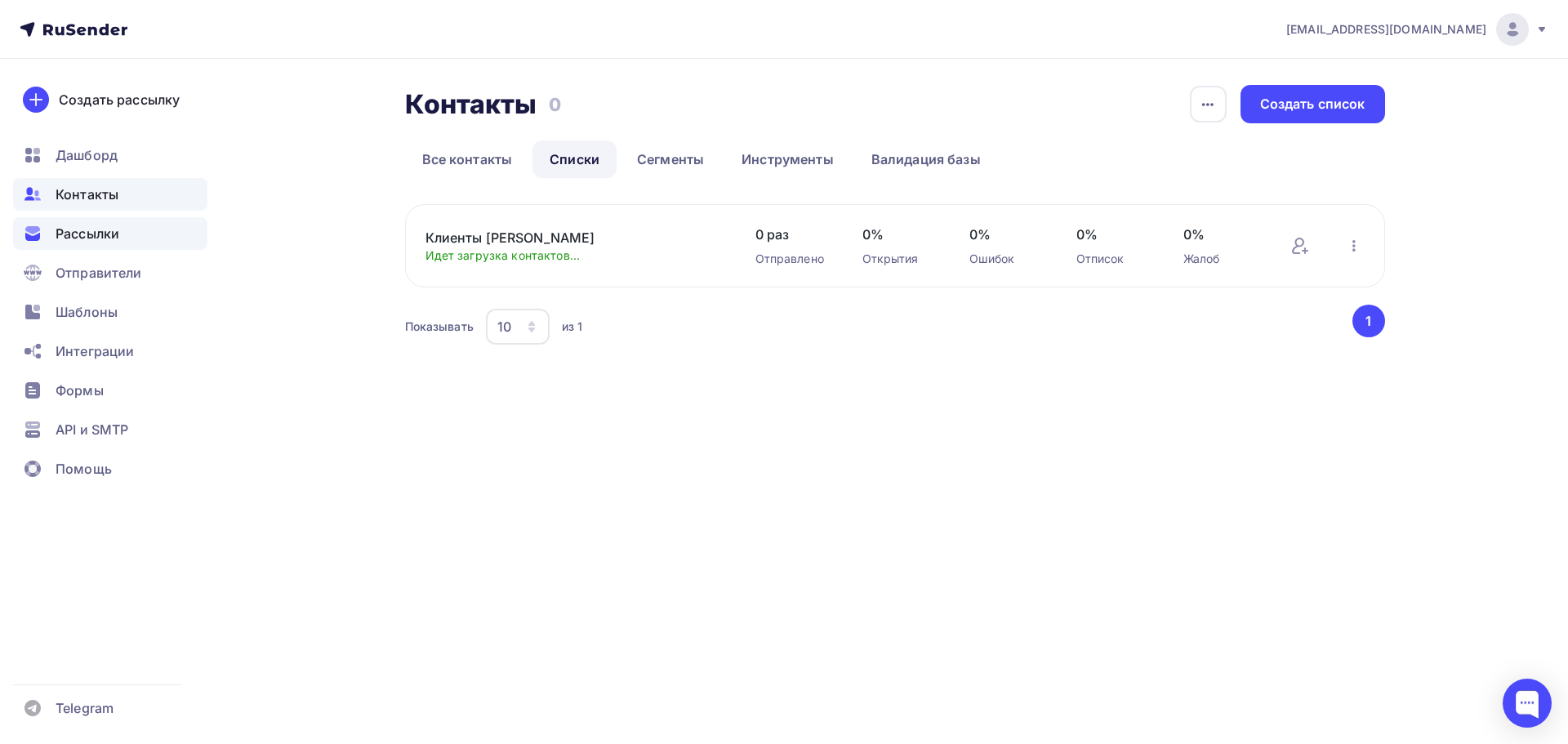
click at [72, 237] on span "Рассылки" at bounding box center [87, 234] width 63 height 20
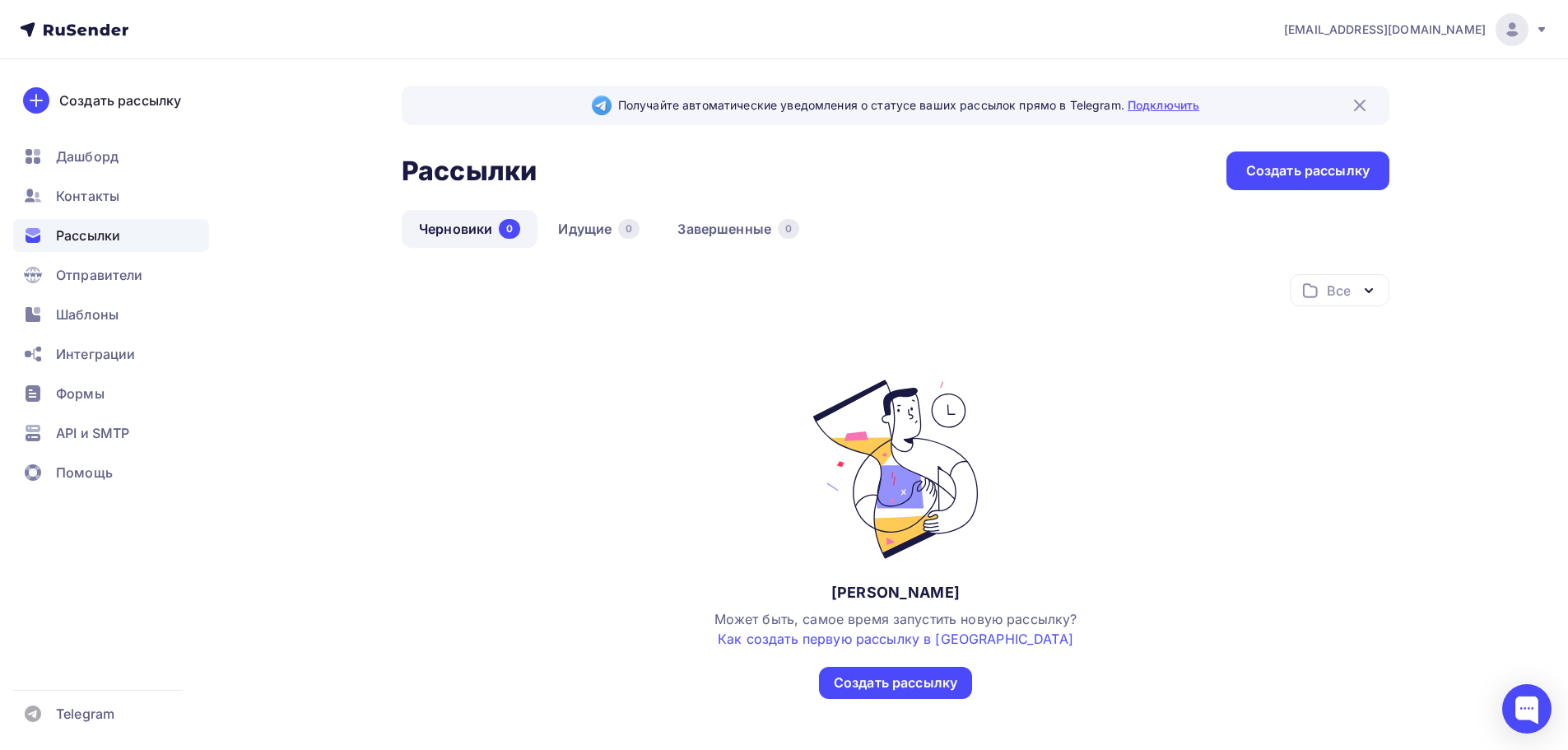
click at [1169, 105] on link "Подключить" at bounding box center [1164, 105] width 72 height 14
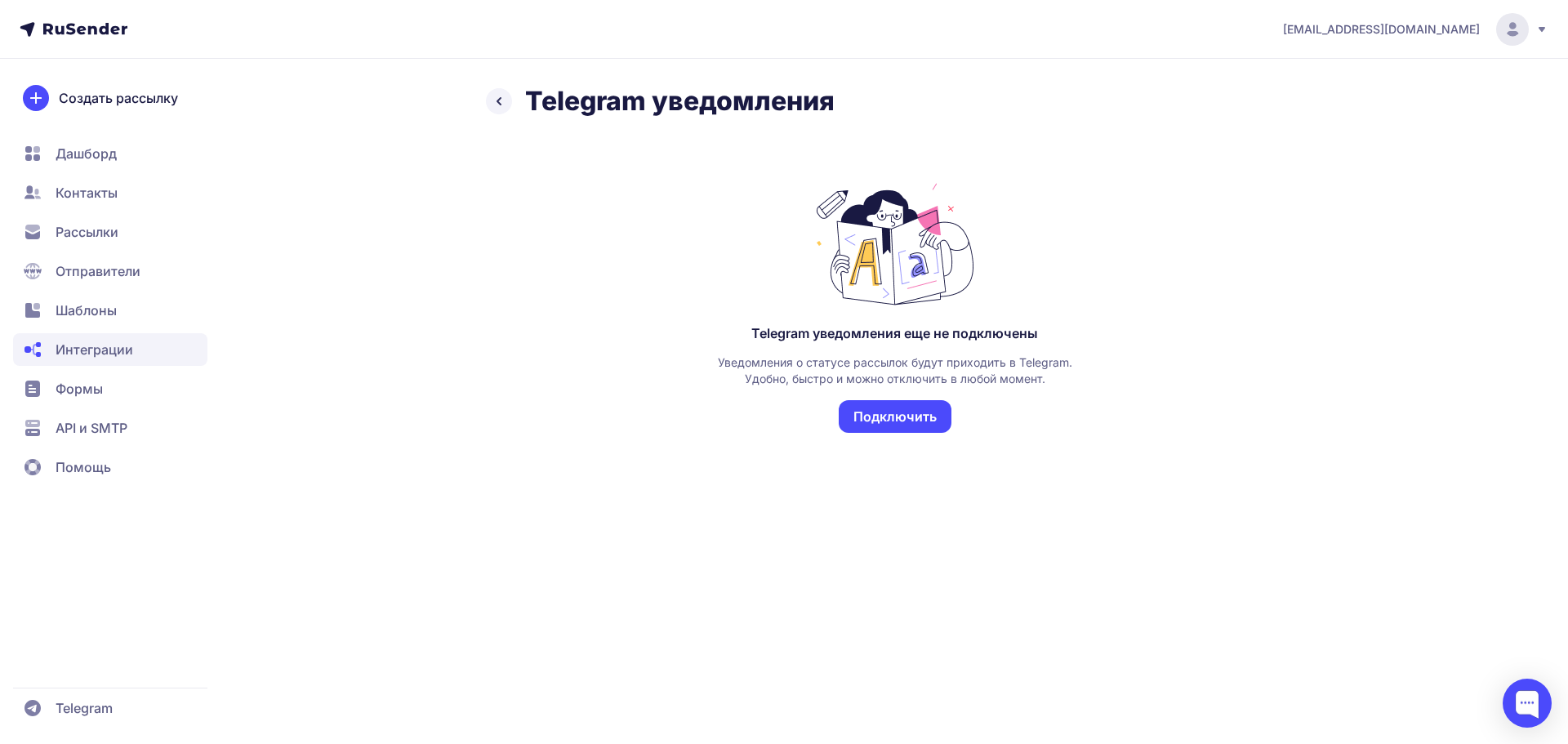
click at [895, 413] on button "Подключить" at bounding box center [895, 417] width 113 height 33
click at [872, 412] on button "Подключить" at bounding box center [895, 417] width 113 height 33
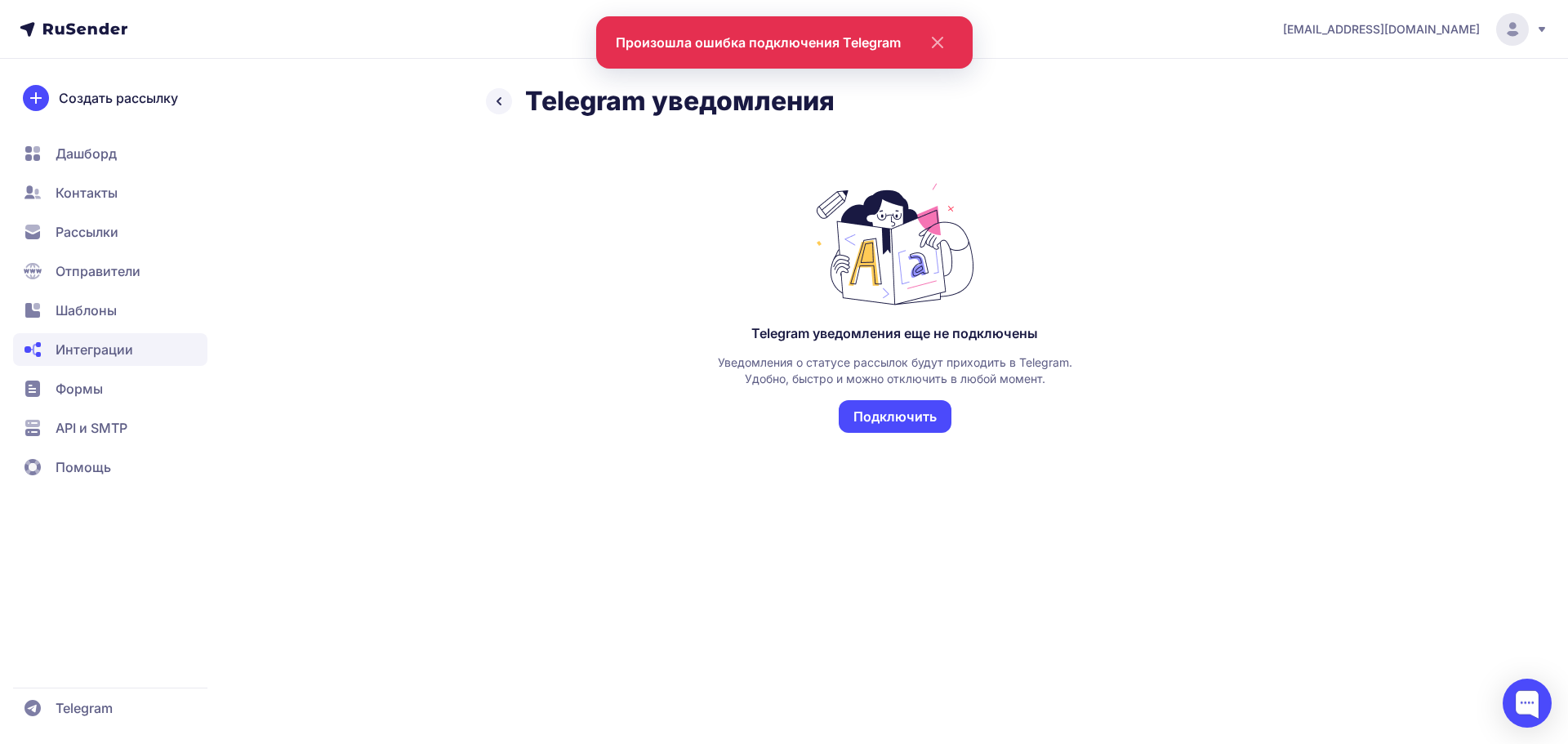
click at [494, 102] on icon at bounding box center [498, 101] width 20 height 20
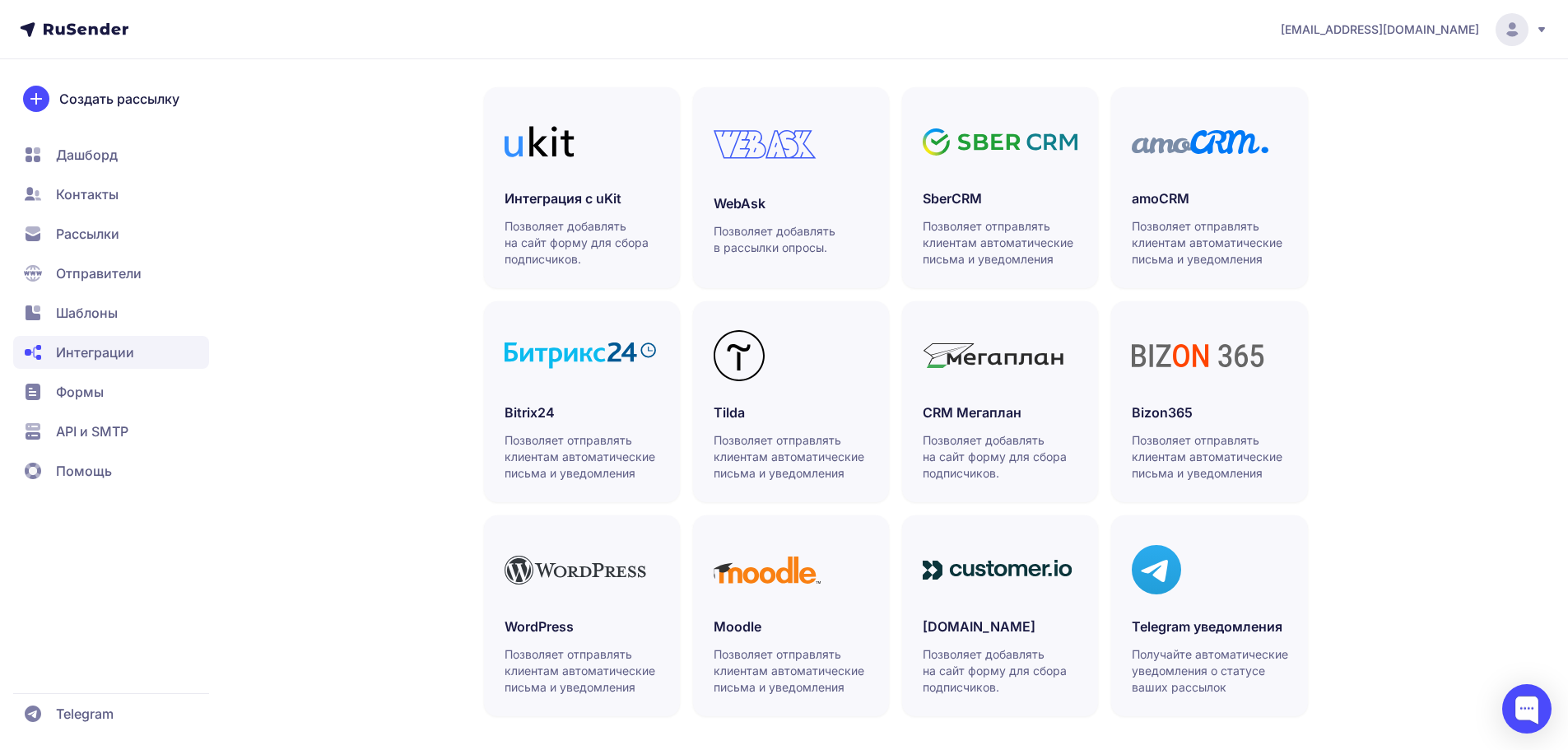
scroll to position [382, 0]
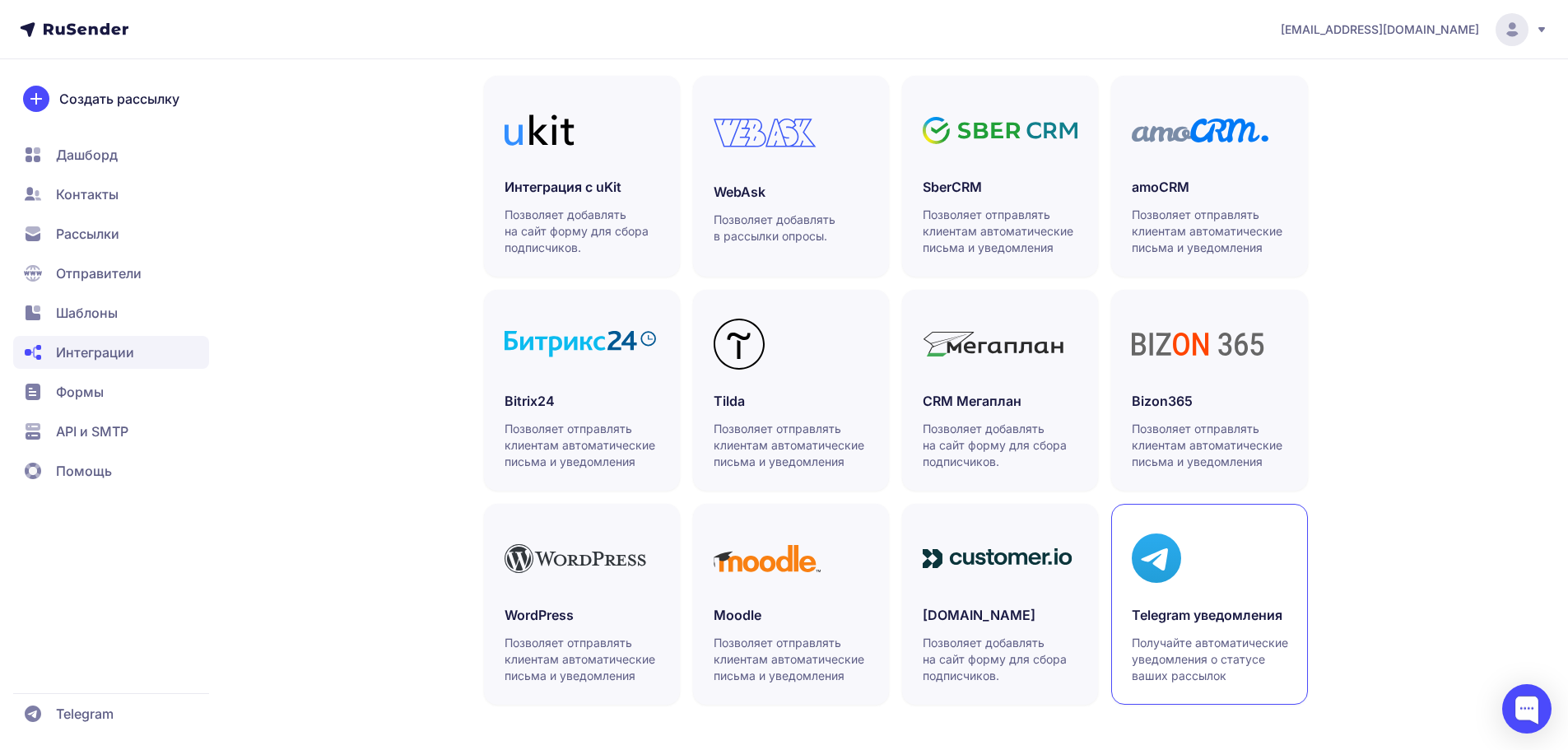
click at [1157, 597] on link "Telegram уведомления Получайте автоматические уведомления о статусе ваших рассы…" at bounding box center [1209, 605] width 196 height 201
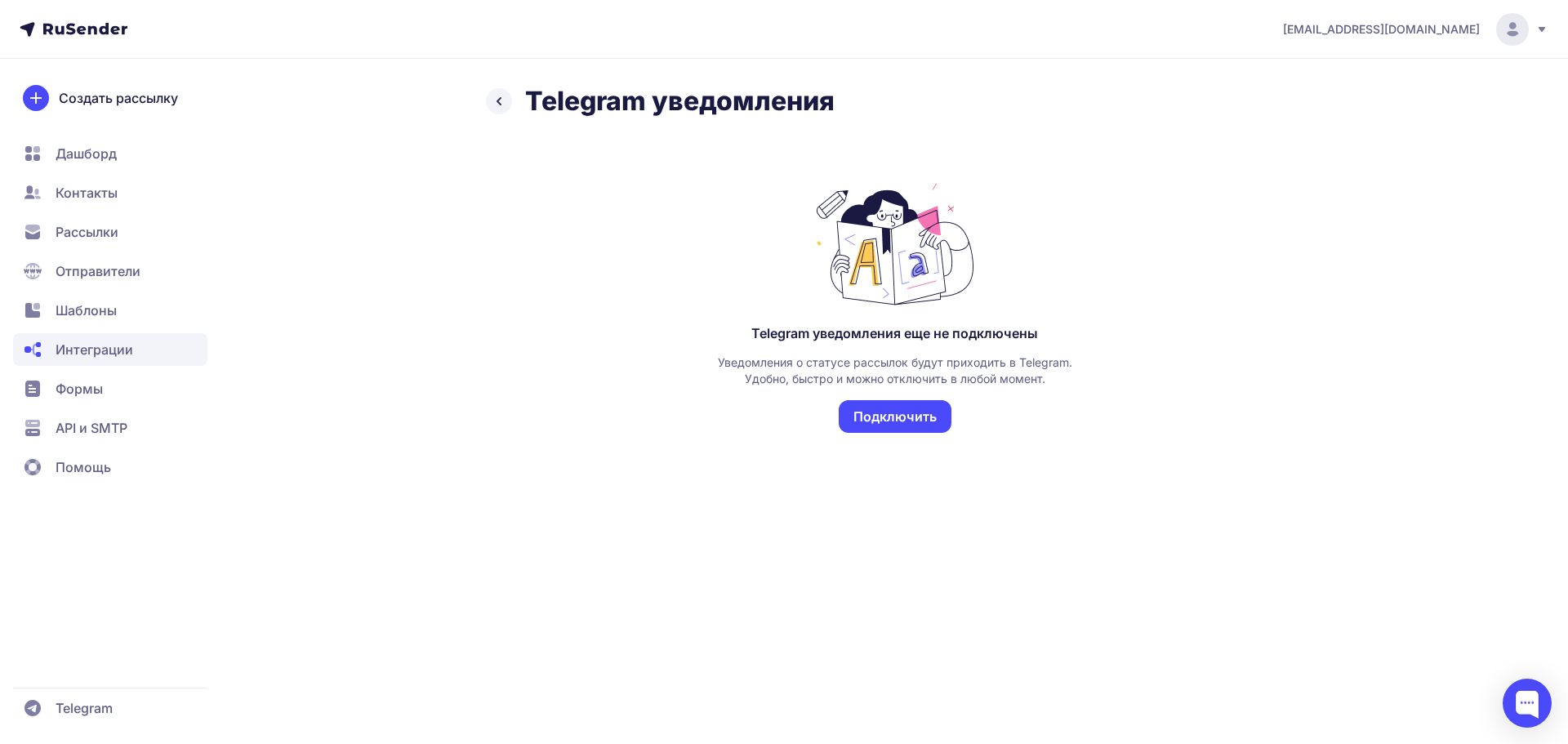
click at [916, 416] on button "Подключить" at bounding box center [895, 417] width 113 height 33
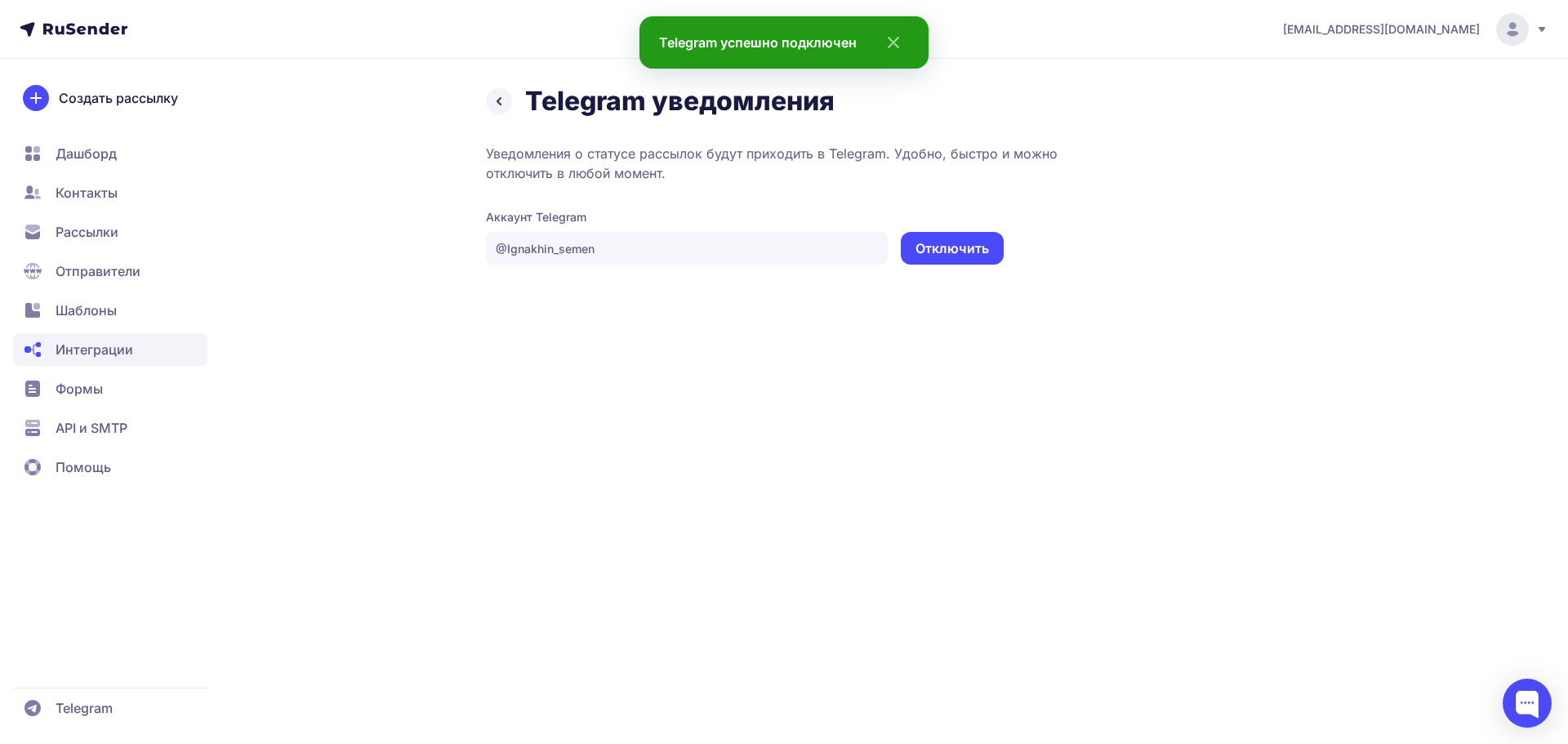
click at [121, 523] on div "Создать рассылку Дашборд Контакты Рассылки Отправители Шаблоны Интеграции Формы…" at bounding box center [110, 457] width 221 height 744
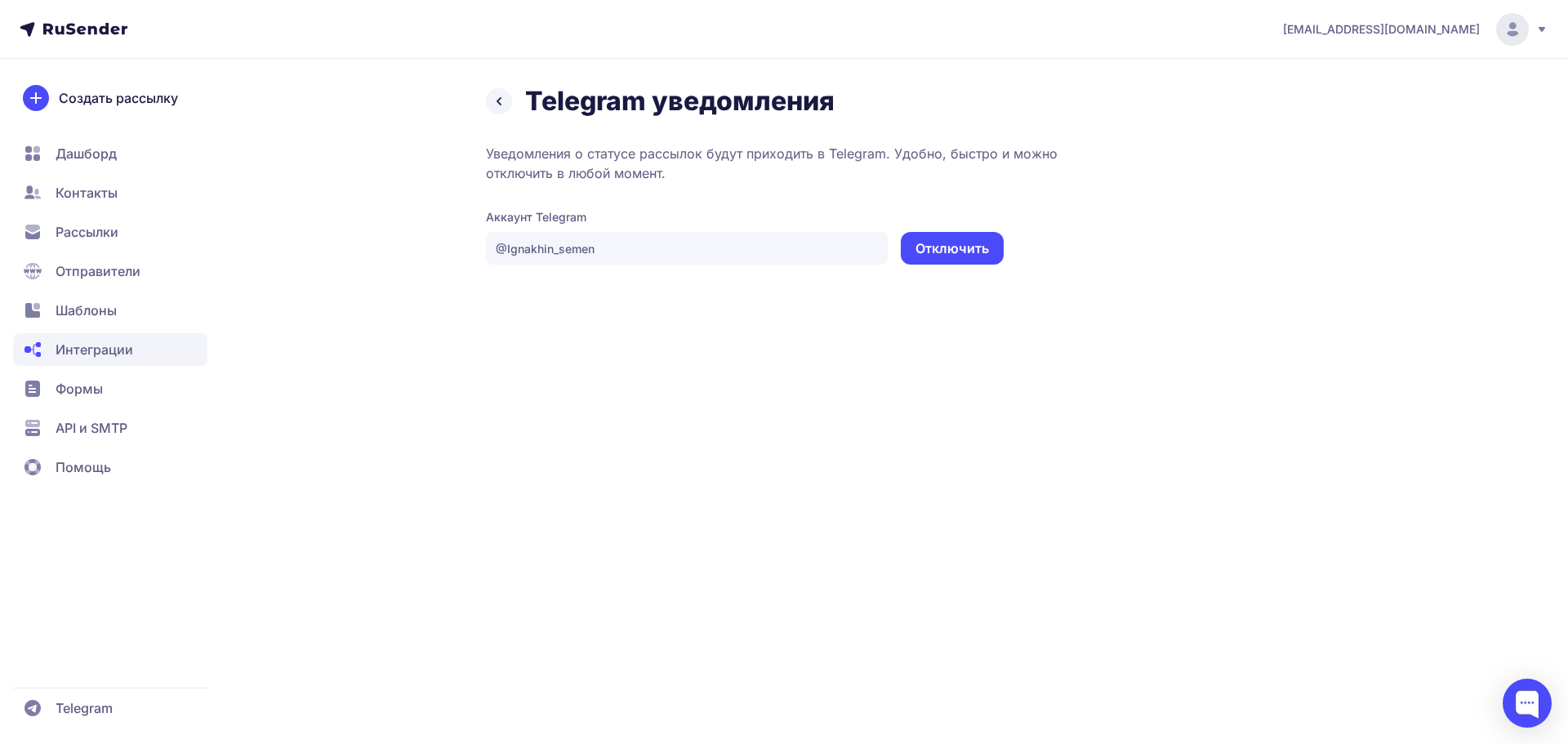
click at [77, 155] on span "Дашборд" at bounding box center [86, 154] width 62 height 20
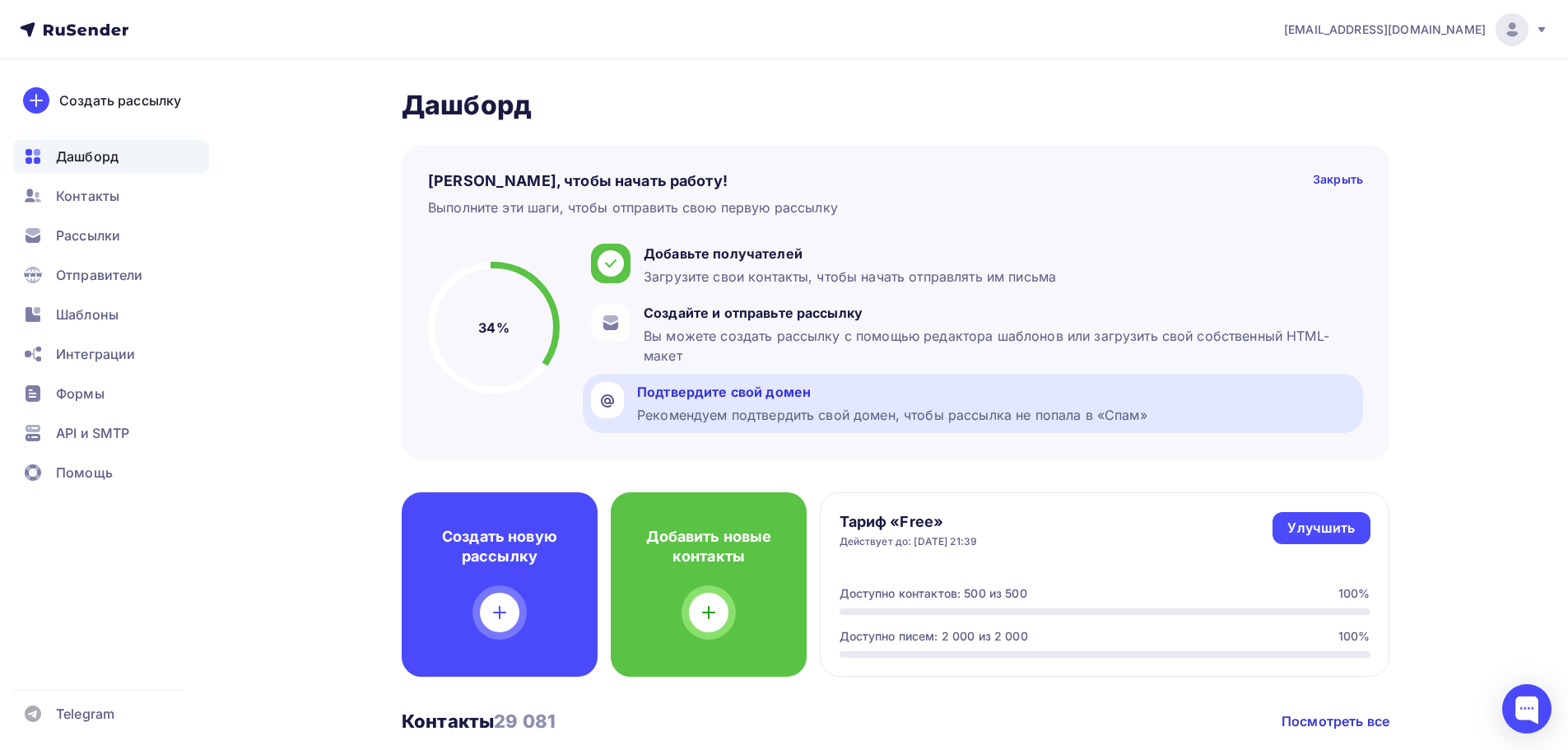
click at [795, 408] on div "Рекомендуем подтвердить свой домен, чтобы рассылка не попала в «Спам»" at bounding box center [892, 415] width 510 height 20
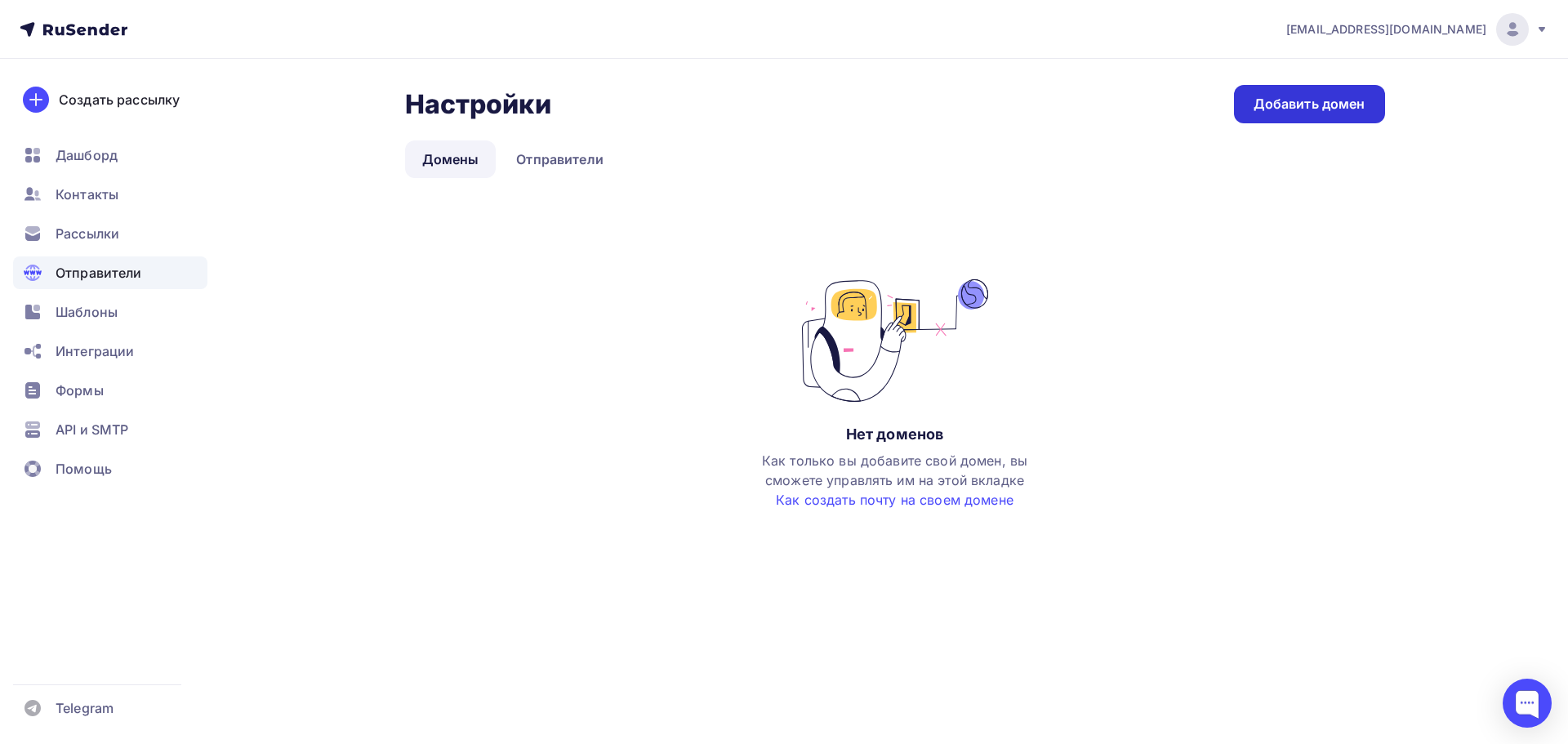
click at [1280, 99] on div "Добавить домен" at bounding box center [1309, 104] width 112 height 19
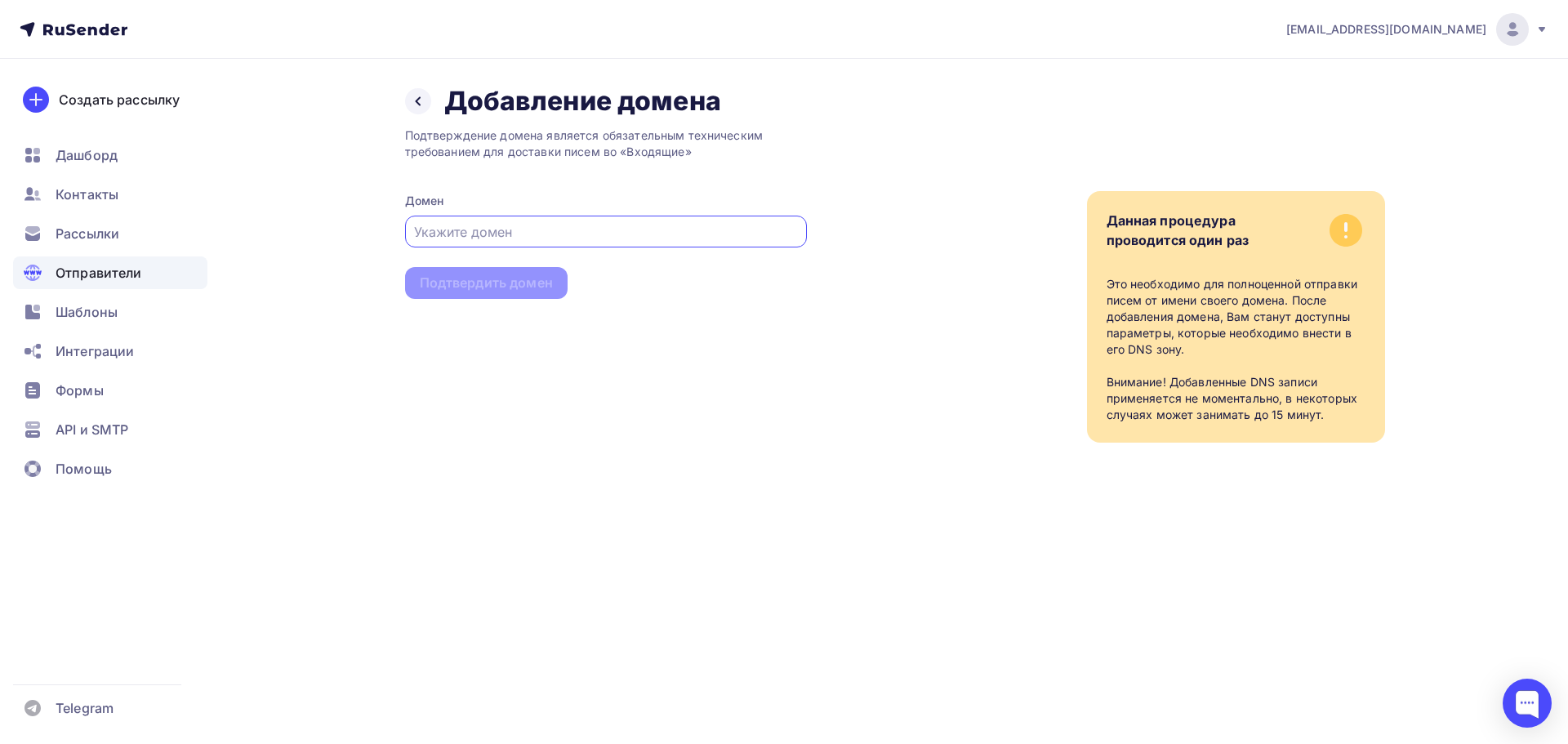
click at [454, 227] on input "text" at bounding box center [605, 232] width 383 height 20
click at [448, 224] on input "text" at bounding box center [605, 232] width 383 height 20
type input "ь"
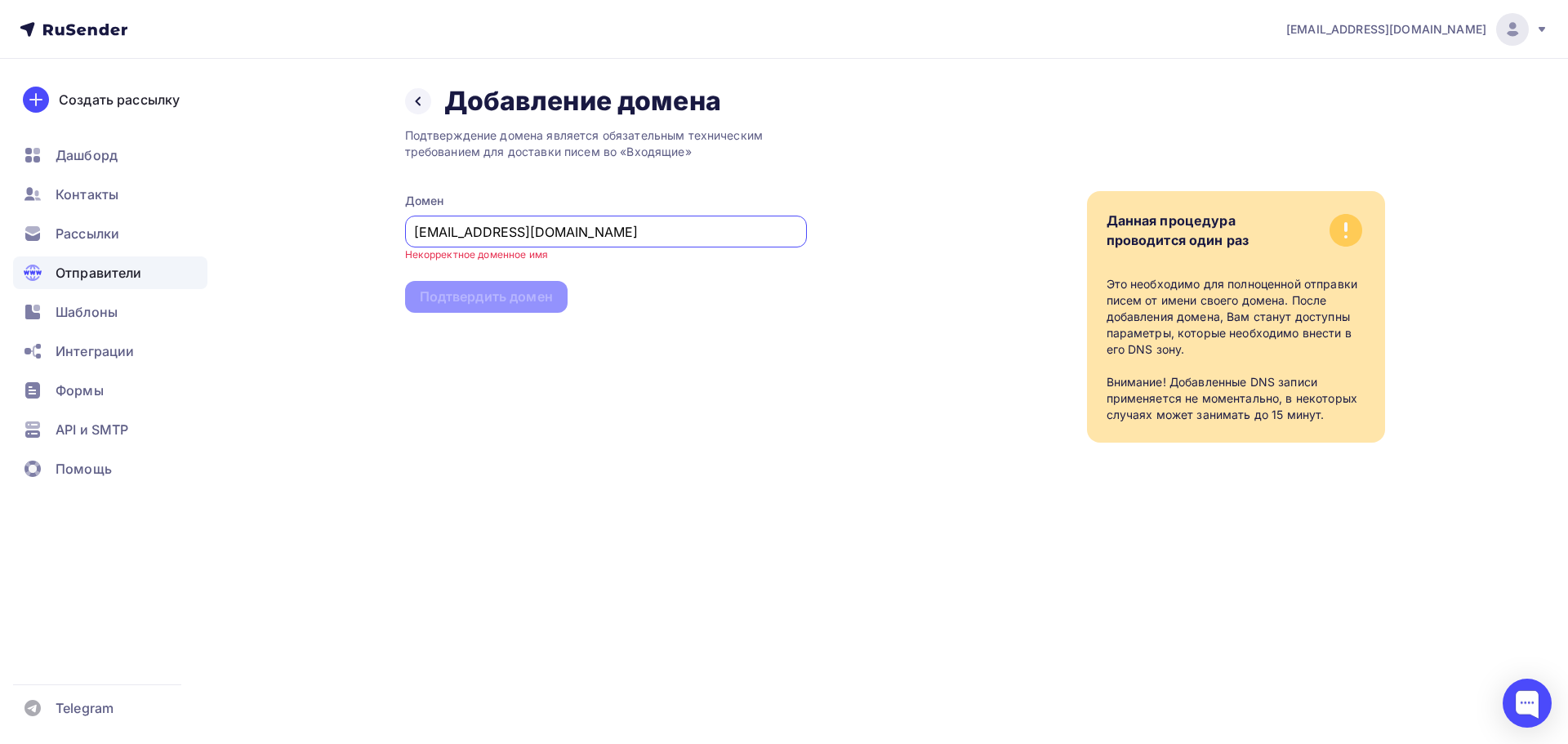
drag, startPoint x: 449, startPoint y: 231, endPoint x: 254, endPoint y: 220, distance: 195.3
click at [256, 221] on div "Назад Добавление домена Добавление домена Подтверждение домена является обязате…" at bounding box center [785, 283] width 1339 height 449
type input "top-fasad.ru"
drag, startPoint x: 466, startPoint y: 280, endPoint x: 490, endPoint y: 285, distance: 24.5
click at [470, 280] on div "Подтвердить домен" at bounding box center [485, 283] width 133 height 19
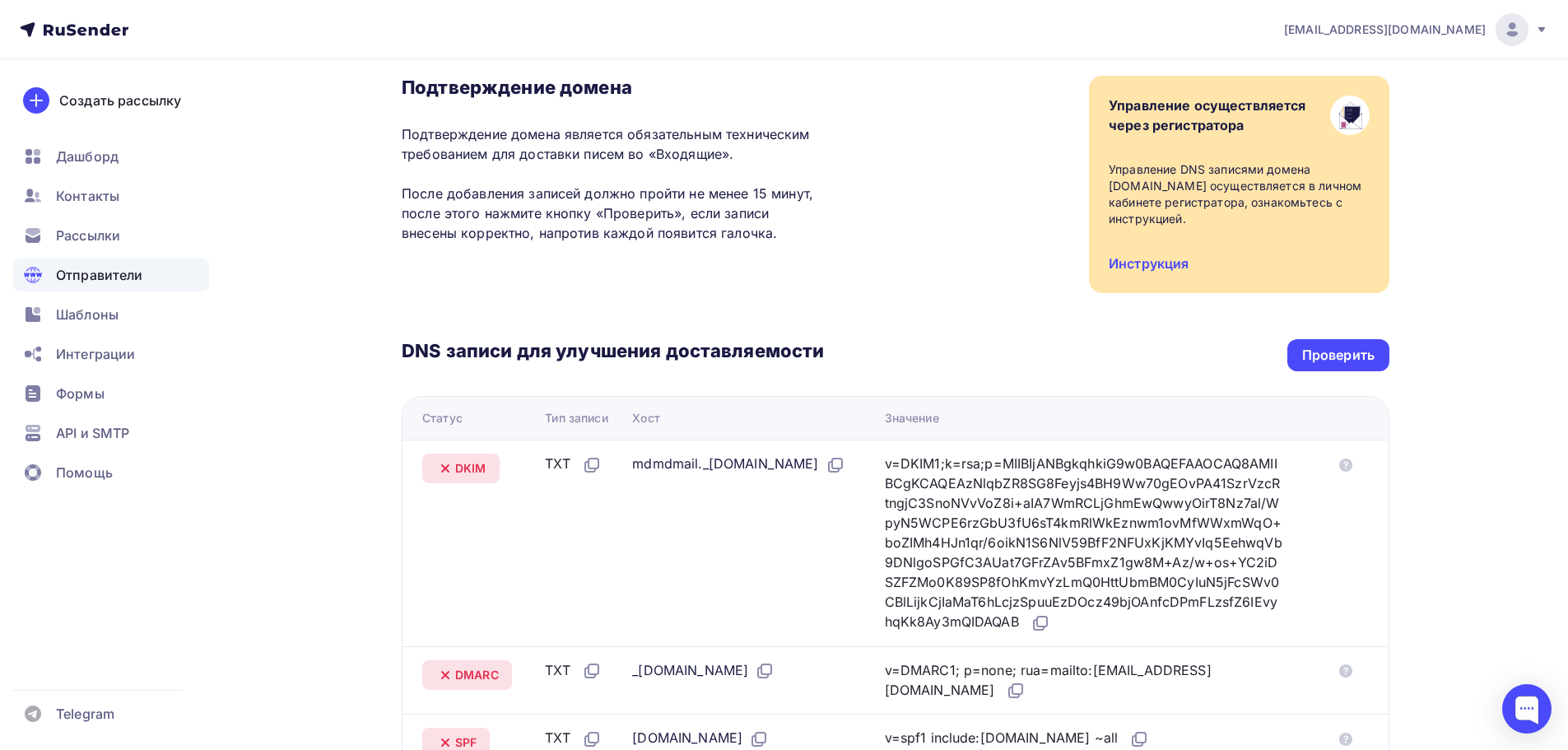
scroll to position [78, 0]
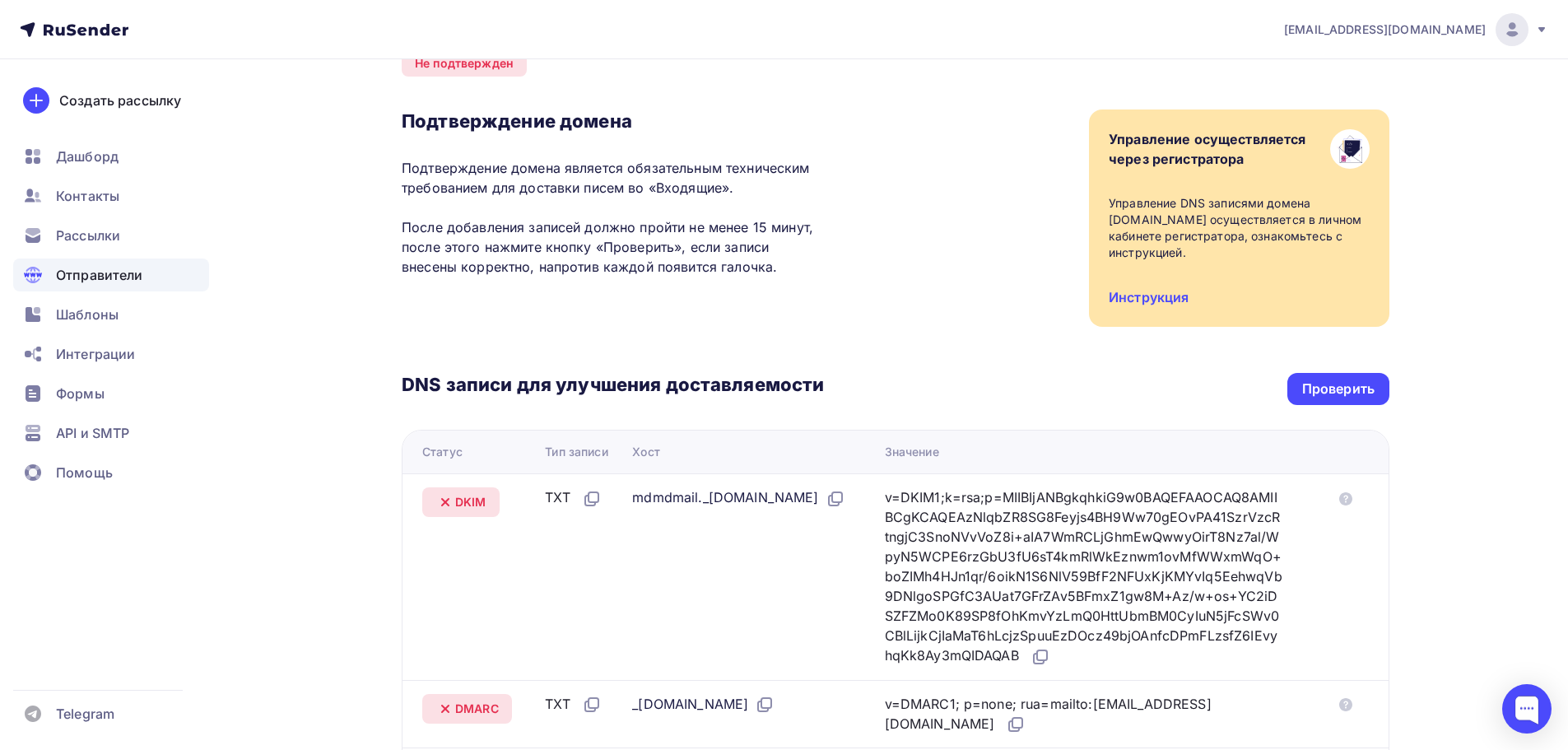
click at [1459, 32] on span "msk@top-fasad.ru" at bounding box center [1384, 29] width 201 height 17
click at [882, 42] on nav "msk@top-fasad.ru Аккаунт Тарифы Выйти Создать рассылку Дашборд Контакты Рассылк…" at bounding box center [784, 30] width 1568 height 60
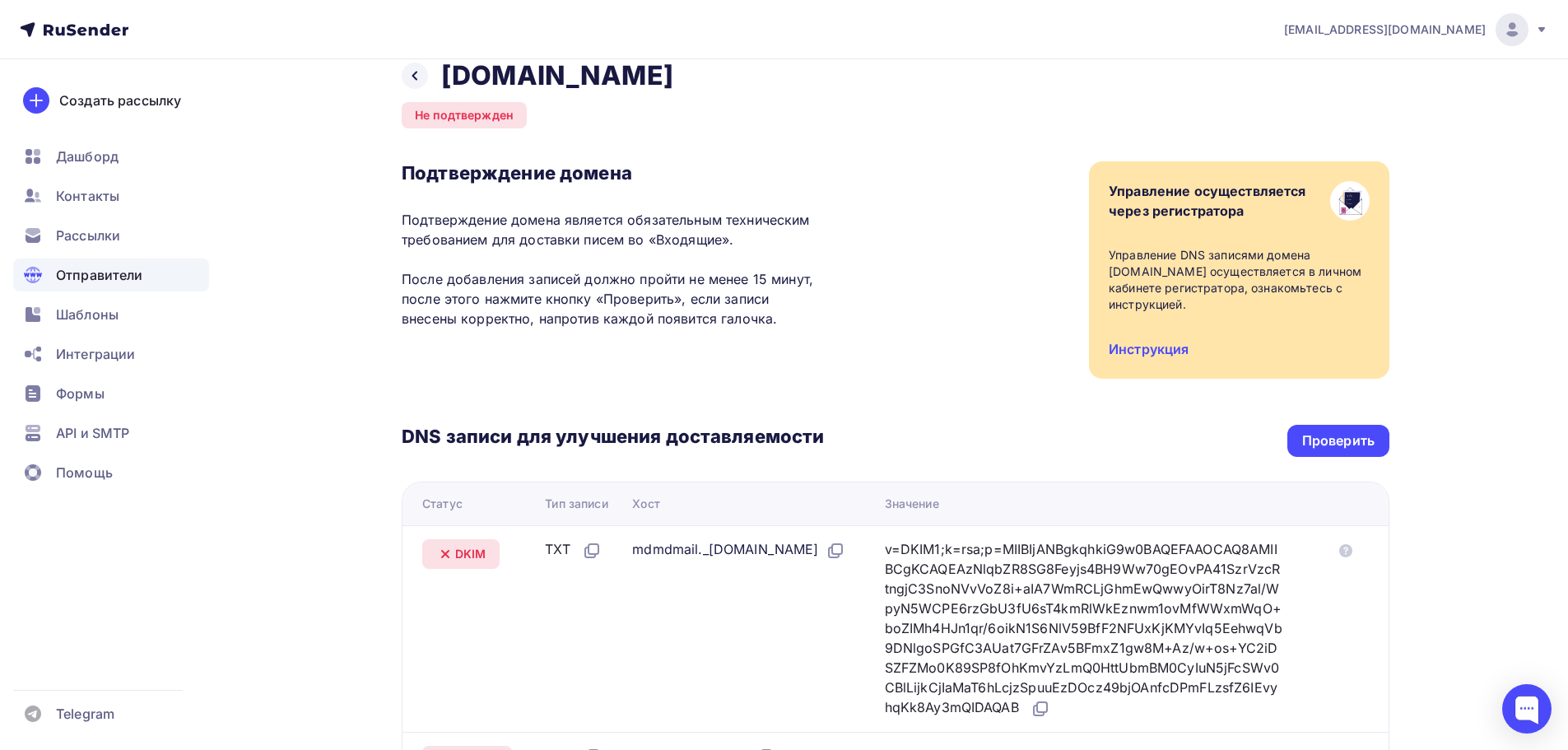
scroll to position [0, 0]
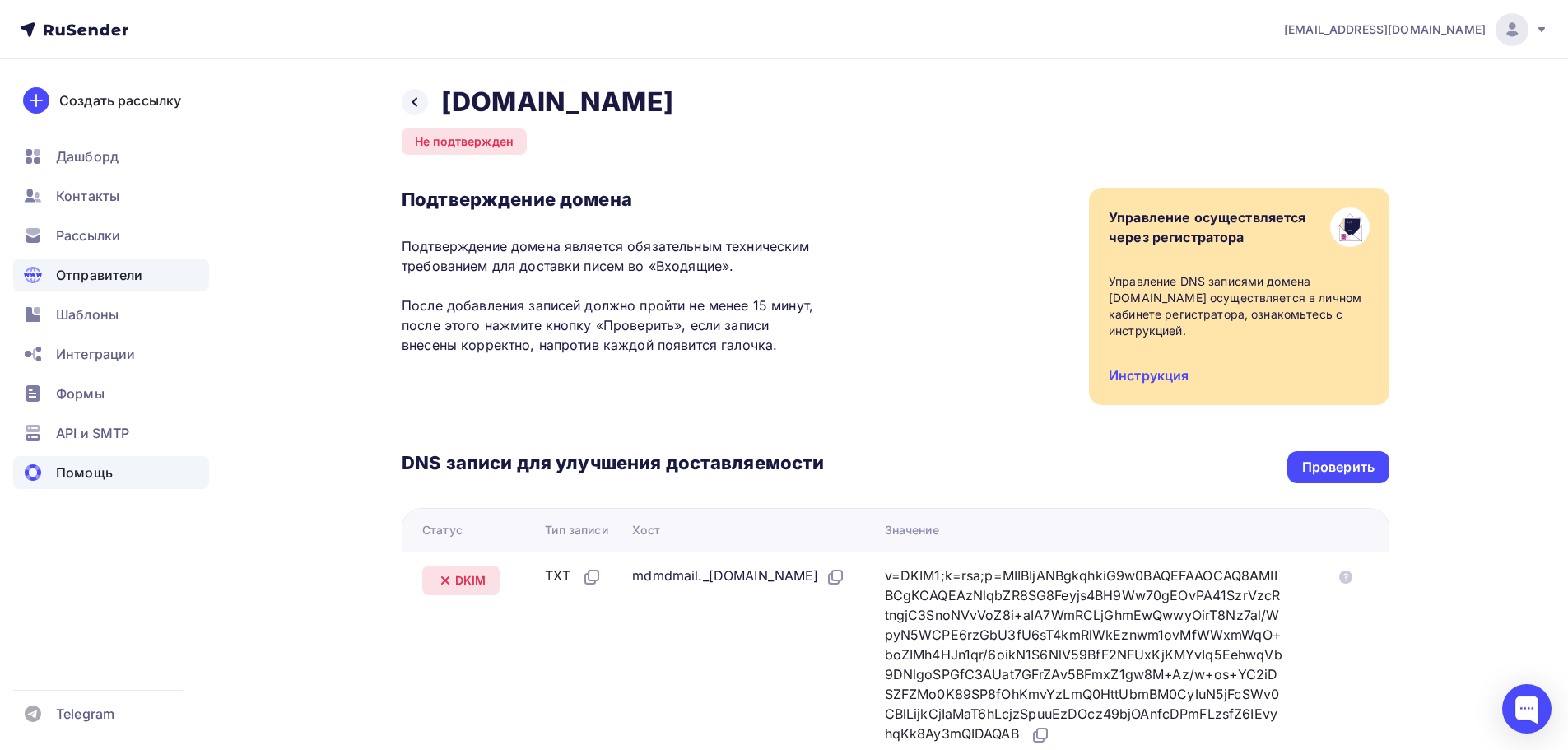
click at [79, 469] on span "Помощь" at bounding box center [84, 473] width 57 height 20
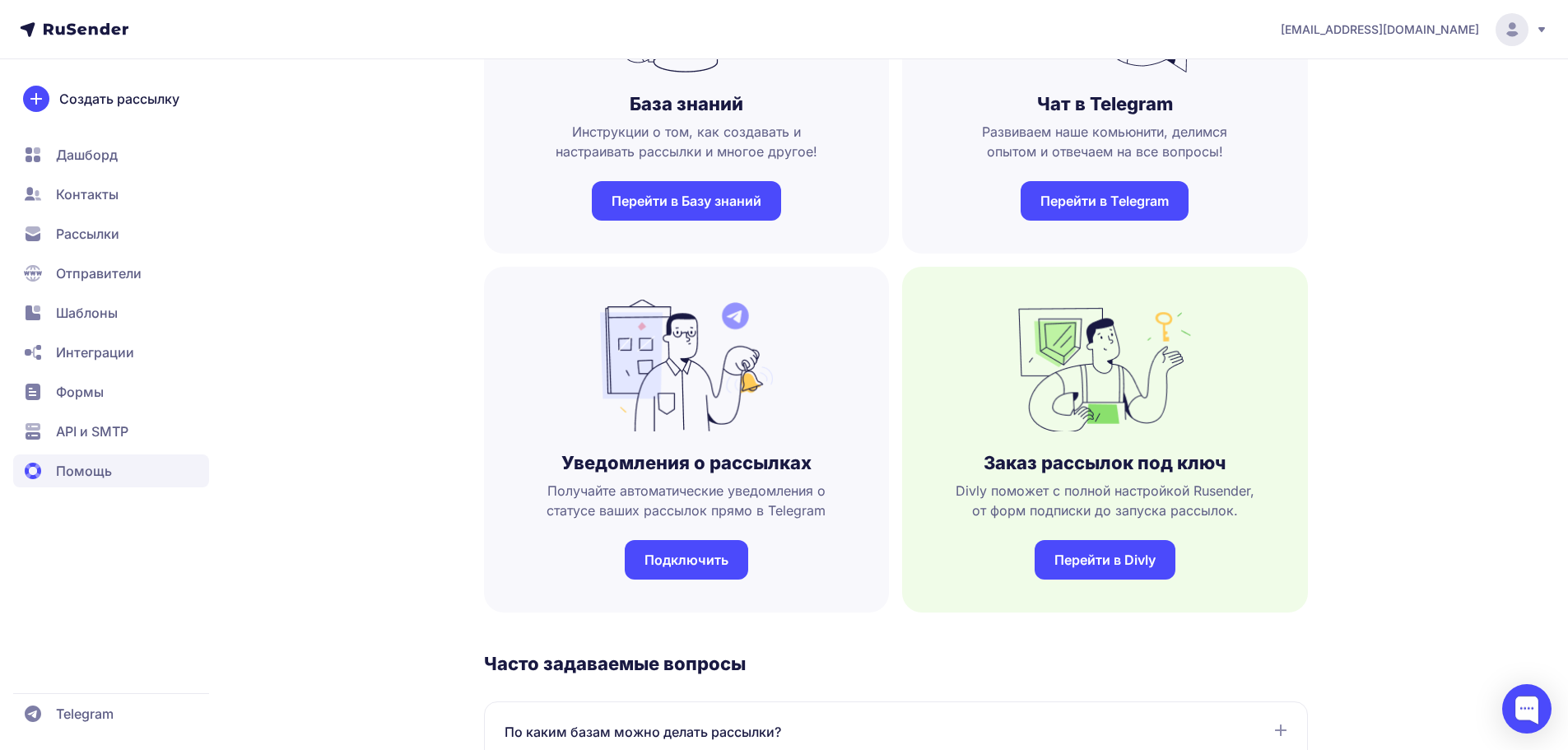
scroll to position [82, 0]
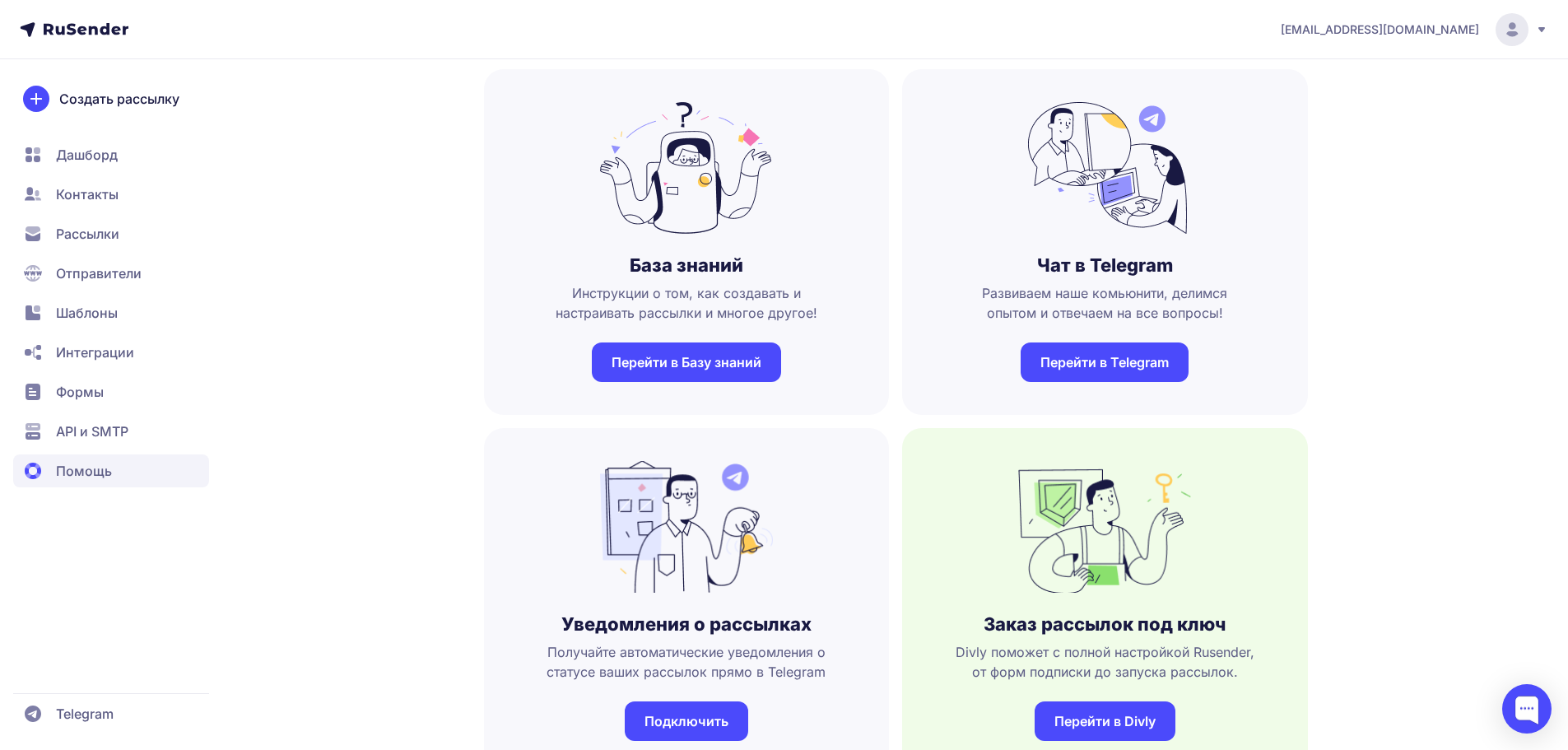
click at [74, 33] on icon at bounding box center [86, 28] width 85 height 11
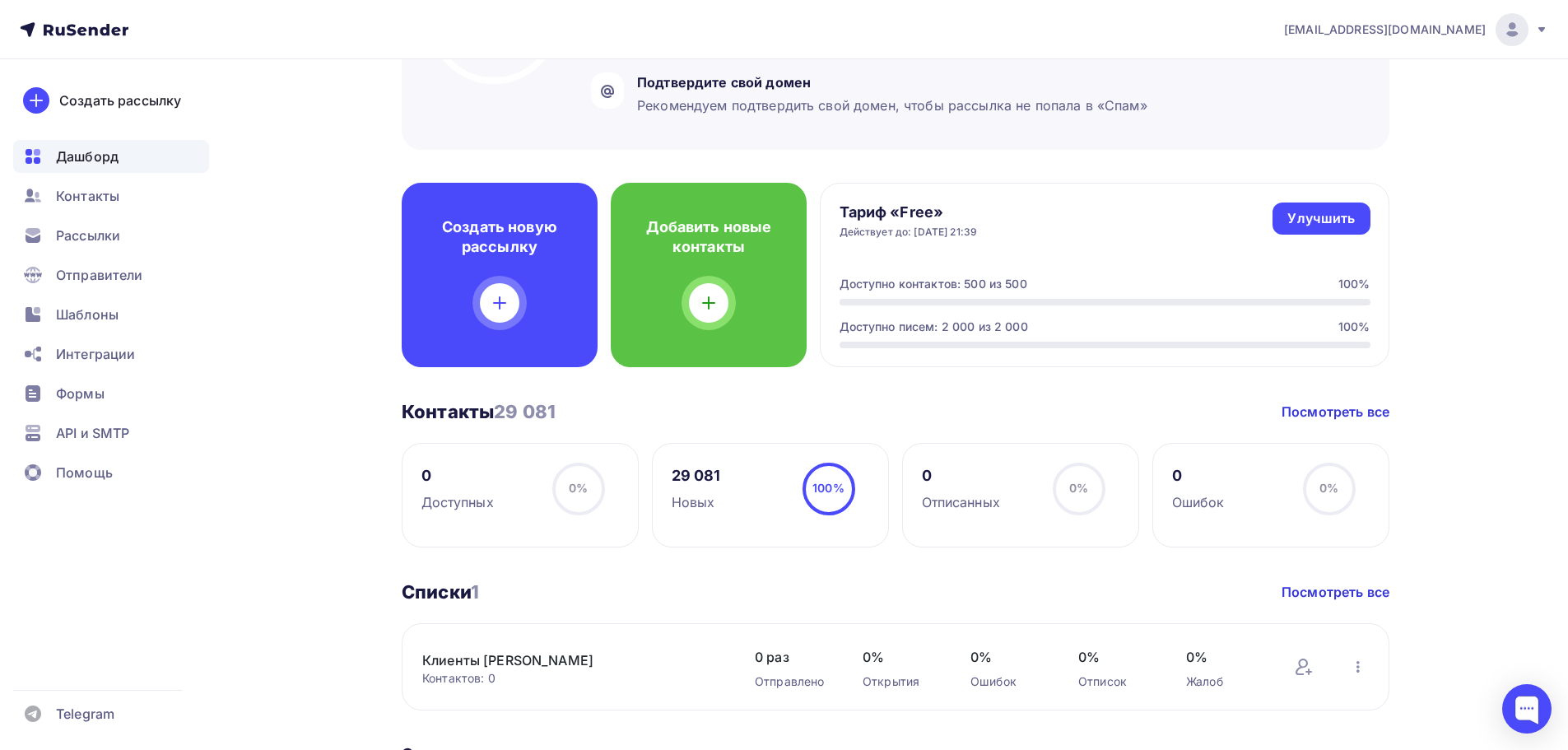
scroll to position [576, 0]
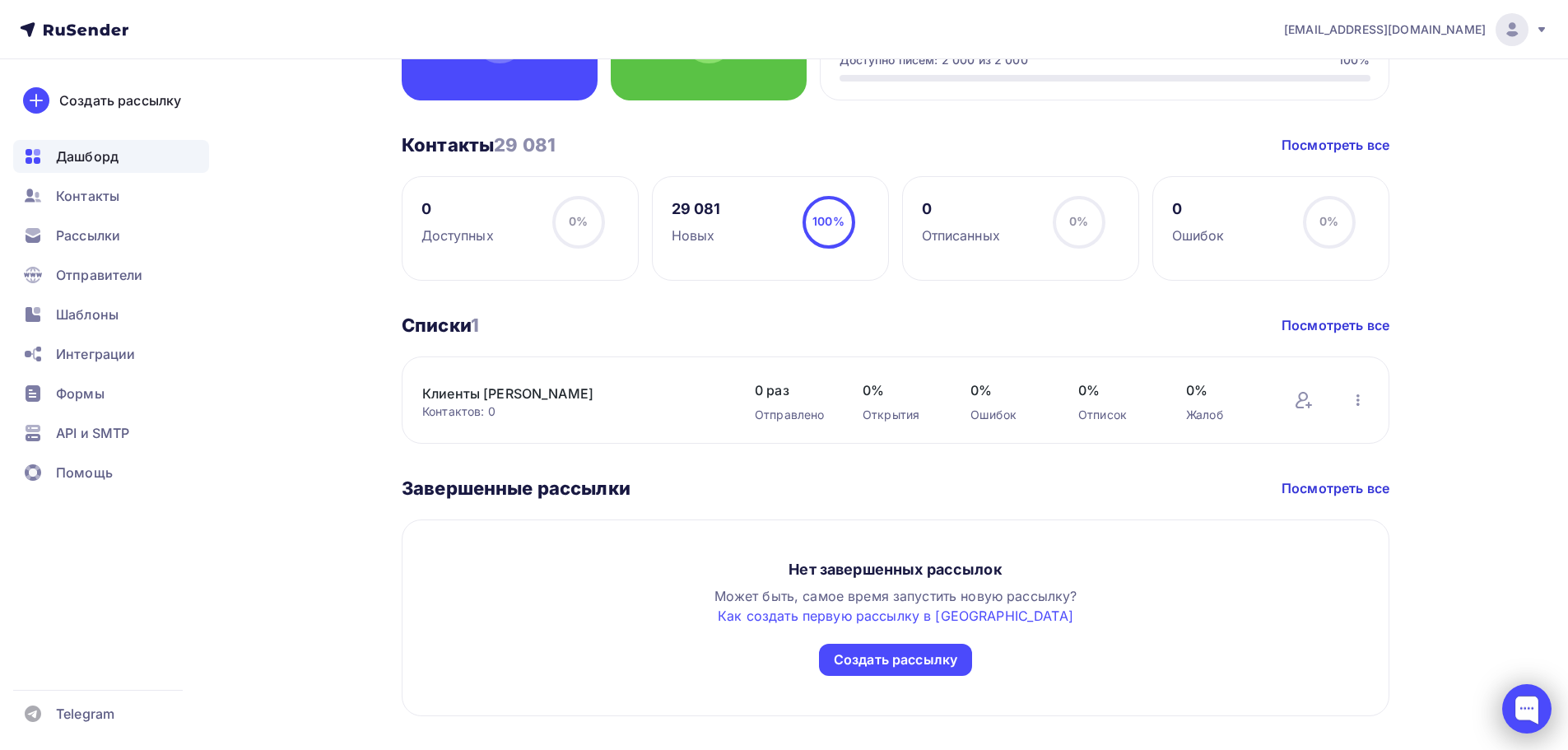
click at [1529, 719] on div at bounding box center [1527, 709] width 49 height 49
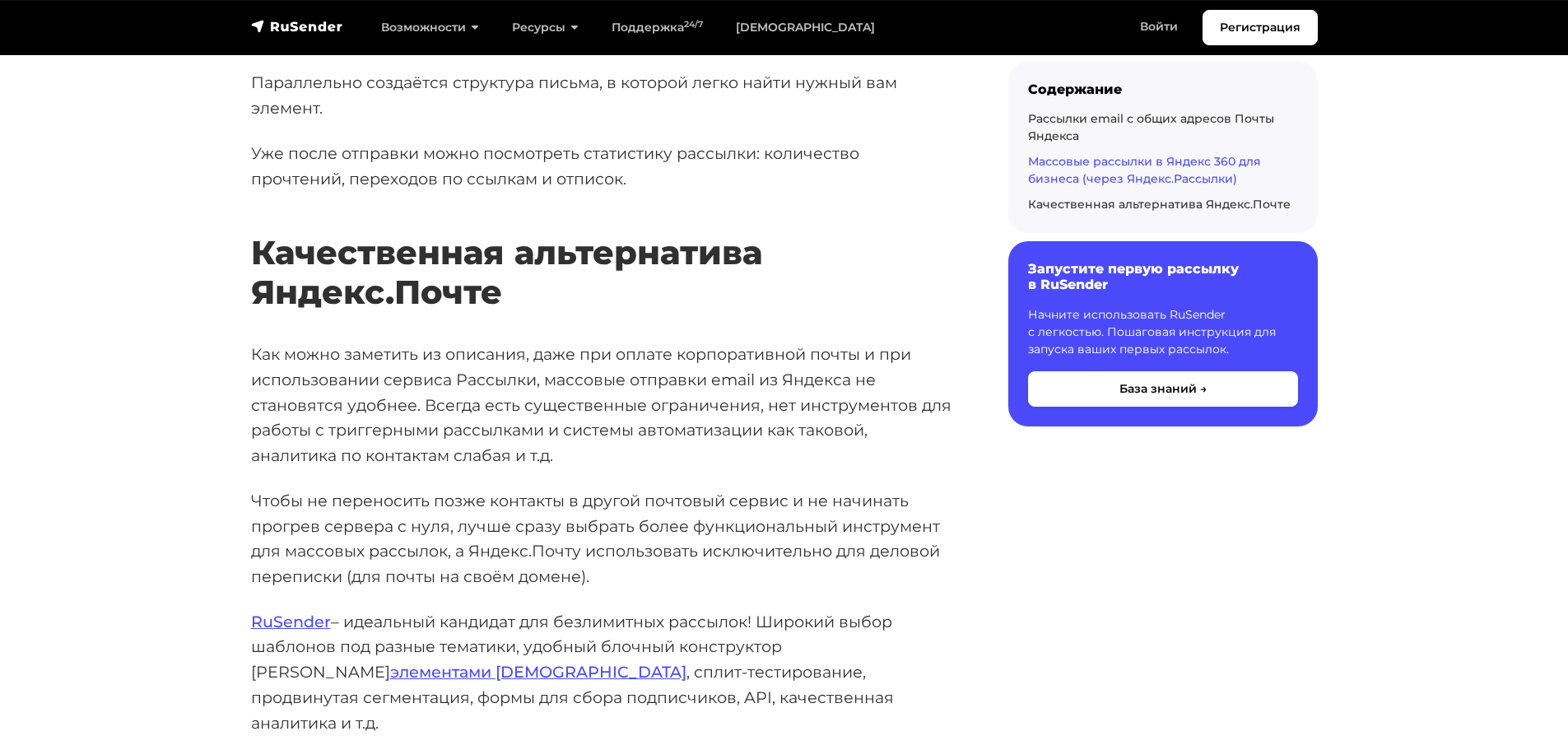
scroll to position [6086, 0]
